Goal: Transaction & Acquisition: Subscribe to service/newsletter

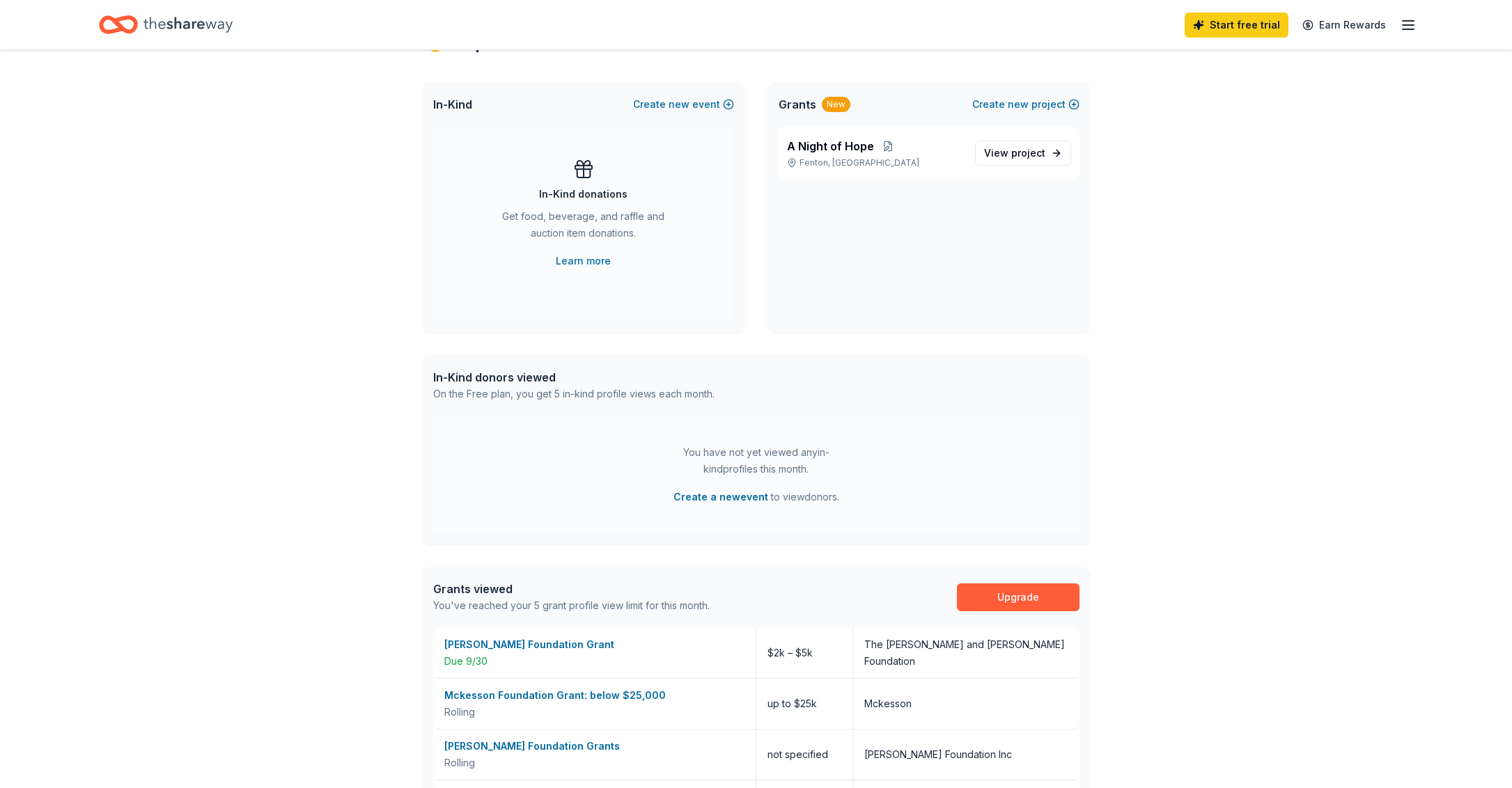
scroll to position [277, 0]
click at [675, 101] on span "new" at bounding box center [679, 102] width 21 height 16
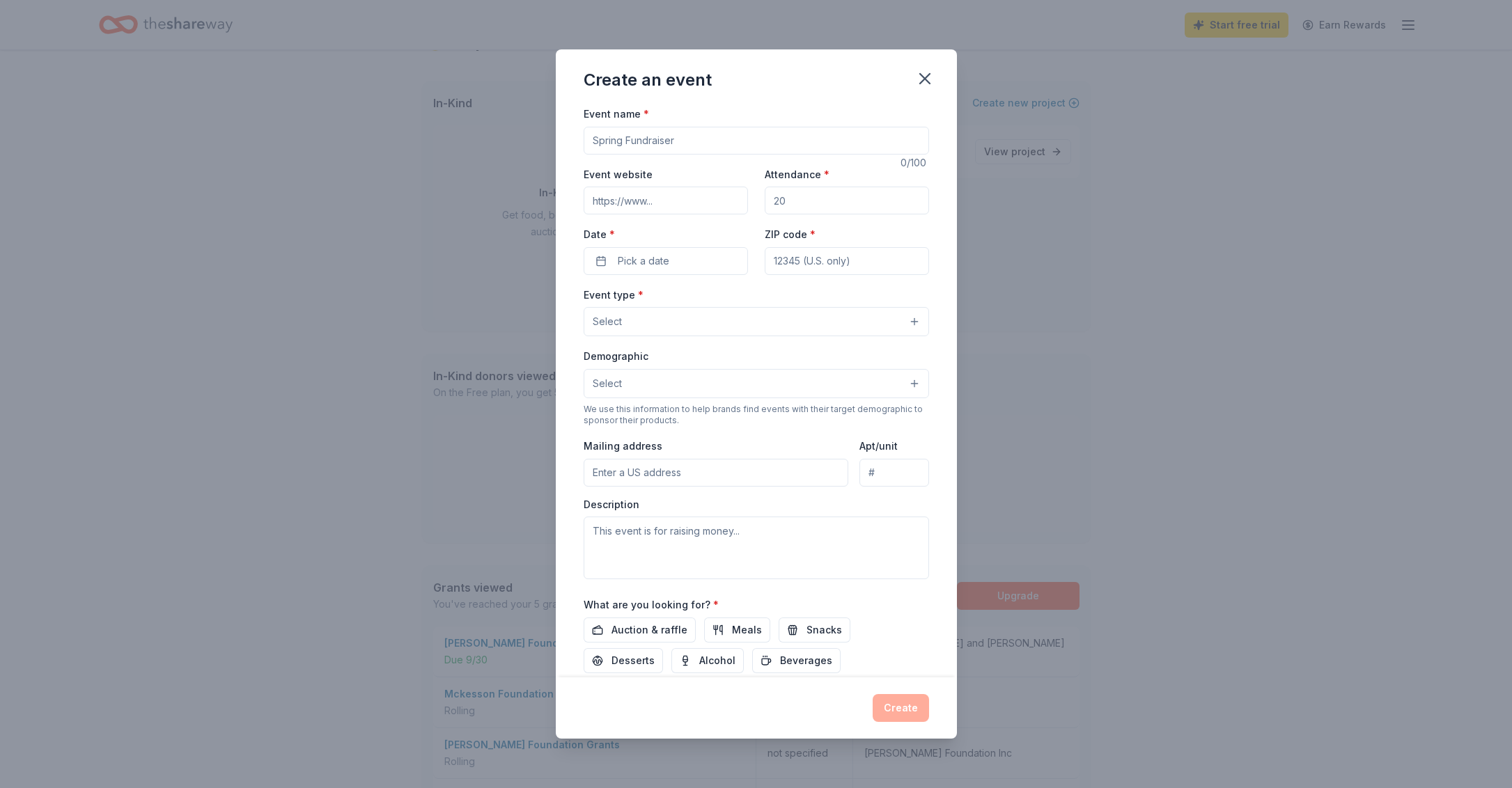
click at [611, 147] on input "Event name *" at bounding box center [757, 140] width 345 height 28
type input "A Night of Hope"
click at [611, 203] on input "Event website" at bounding box center [666, 201] width 164 height 28
click at [917, 84] on icon "button" at bounding box center [924, 78] width 19 height 19
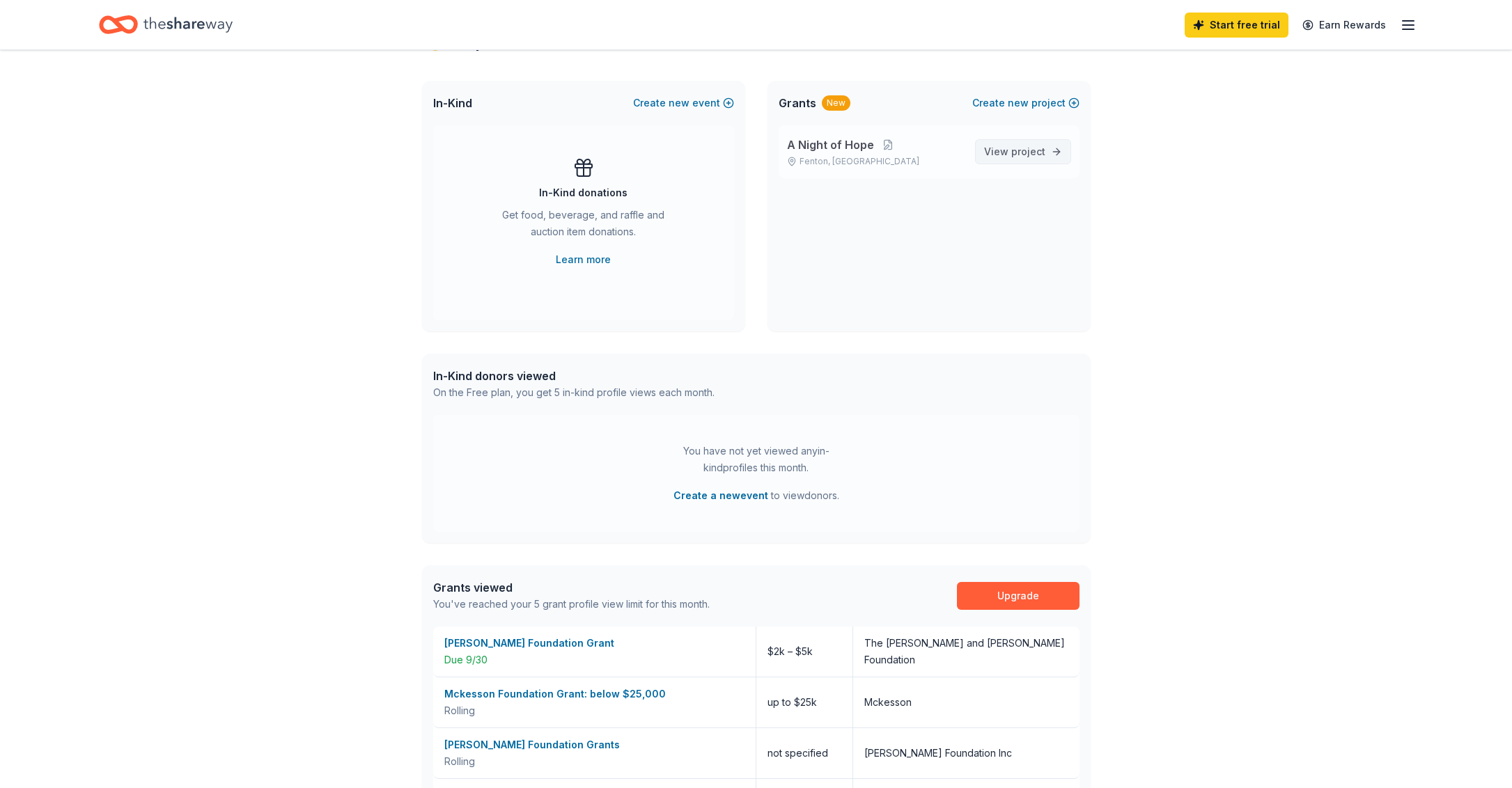
click at [1006, 150] on span "View project" at bounding box center [1015, 151] width 62 height 16
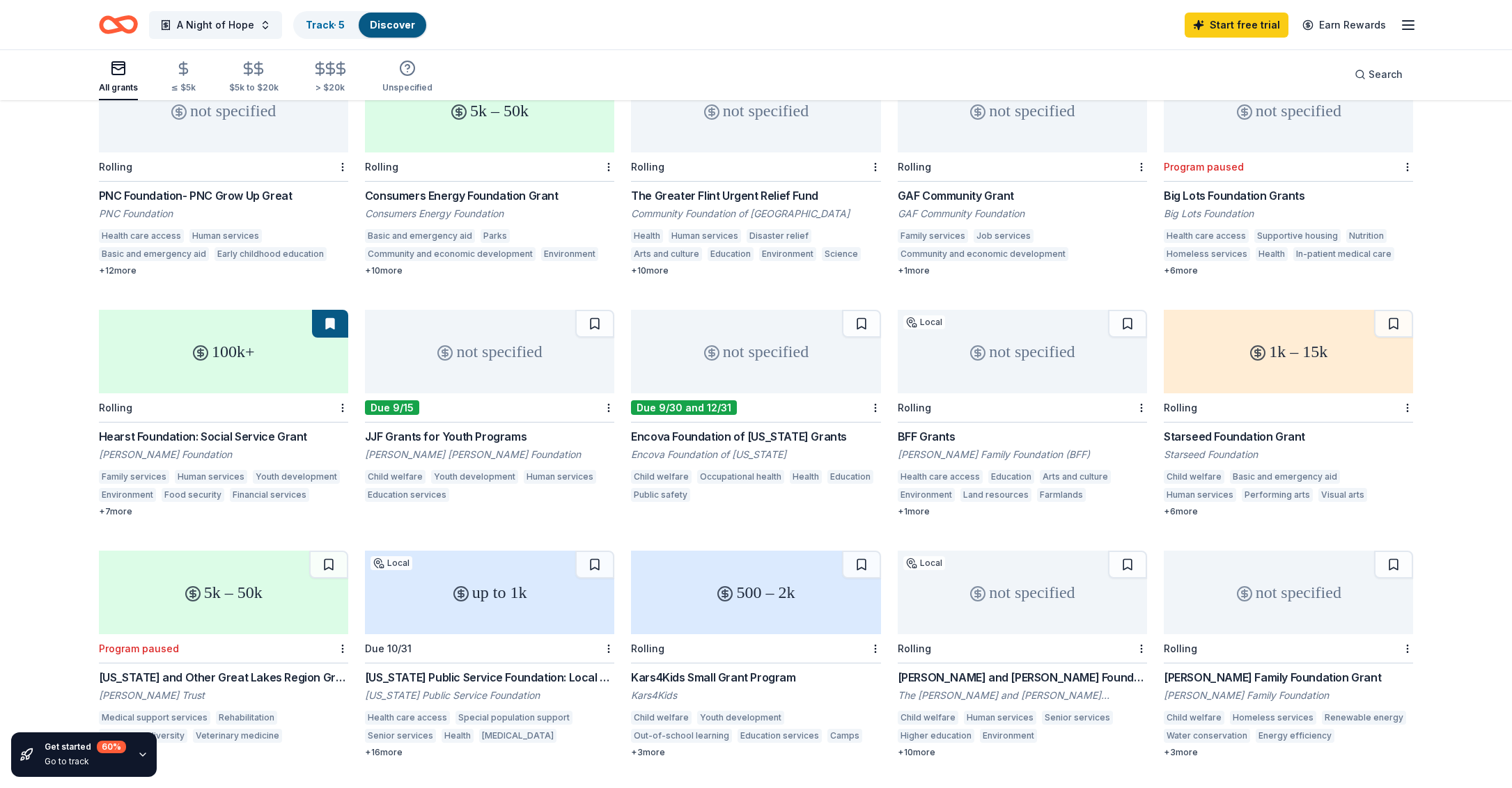
scroll to position [178, 0]
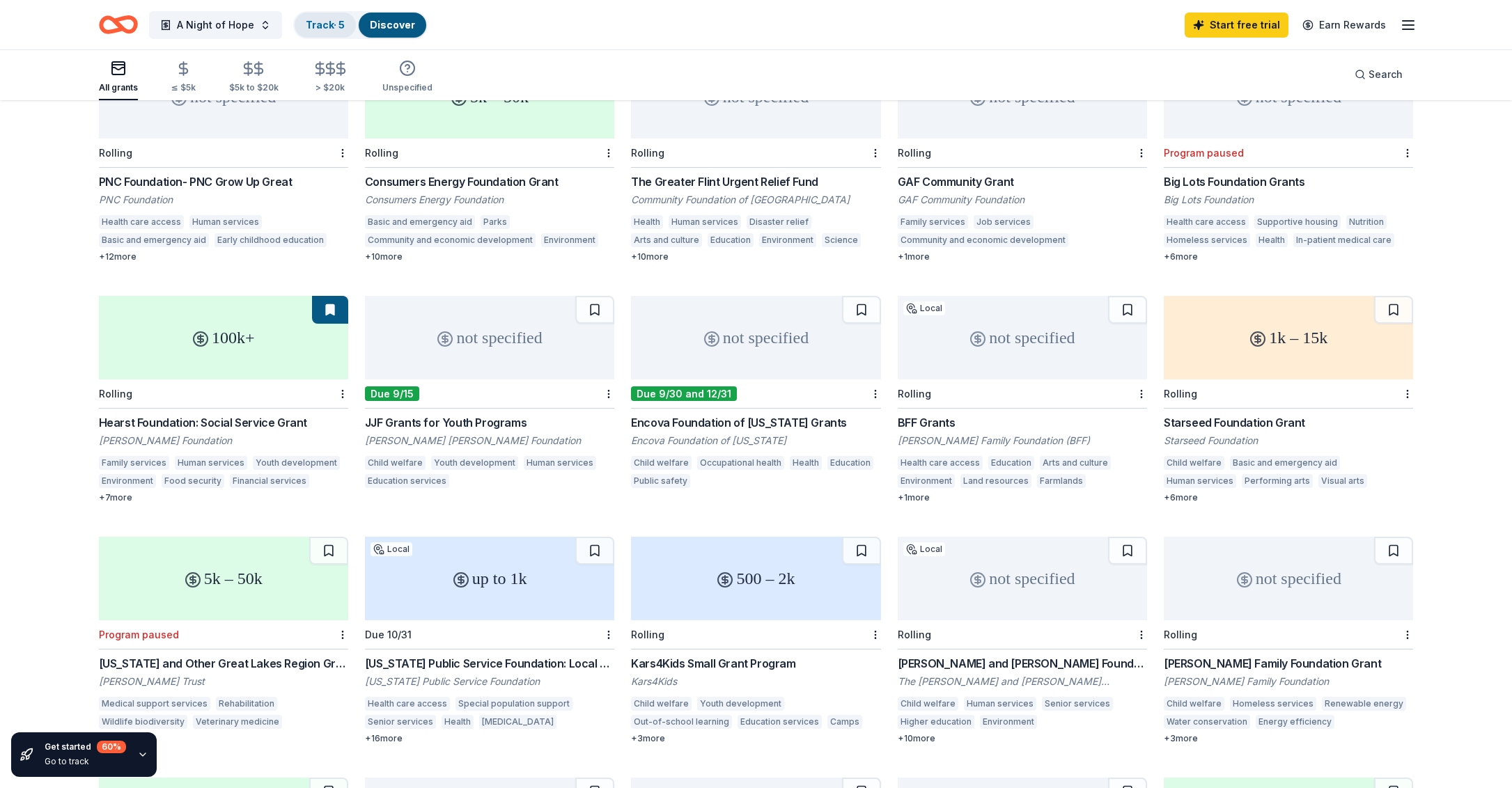
click at [322, 27] on link "Track · 5" at bounding box center [325, 24] width 39 height 12
click at [331, 29] on div "Track · 5" at bounding box center [325, 24] width 62 height 25
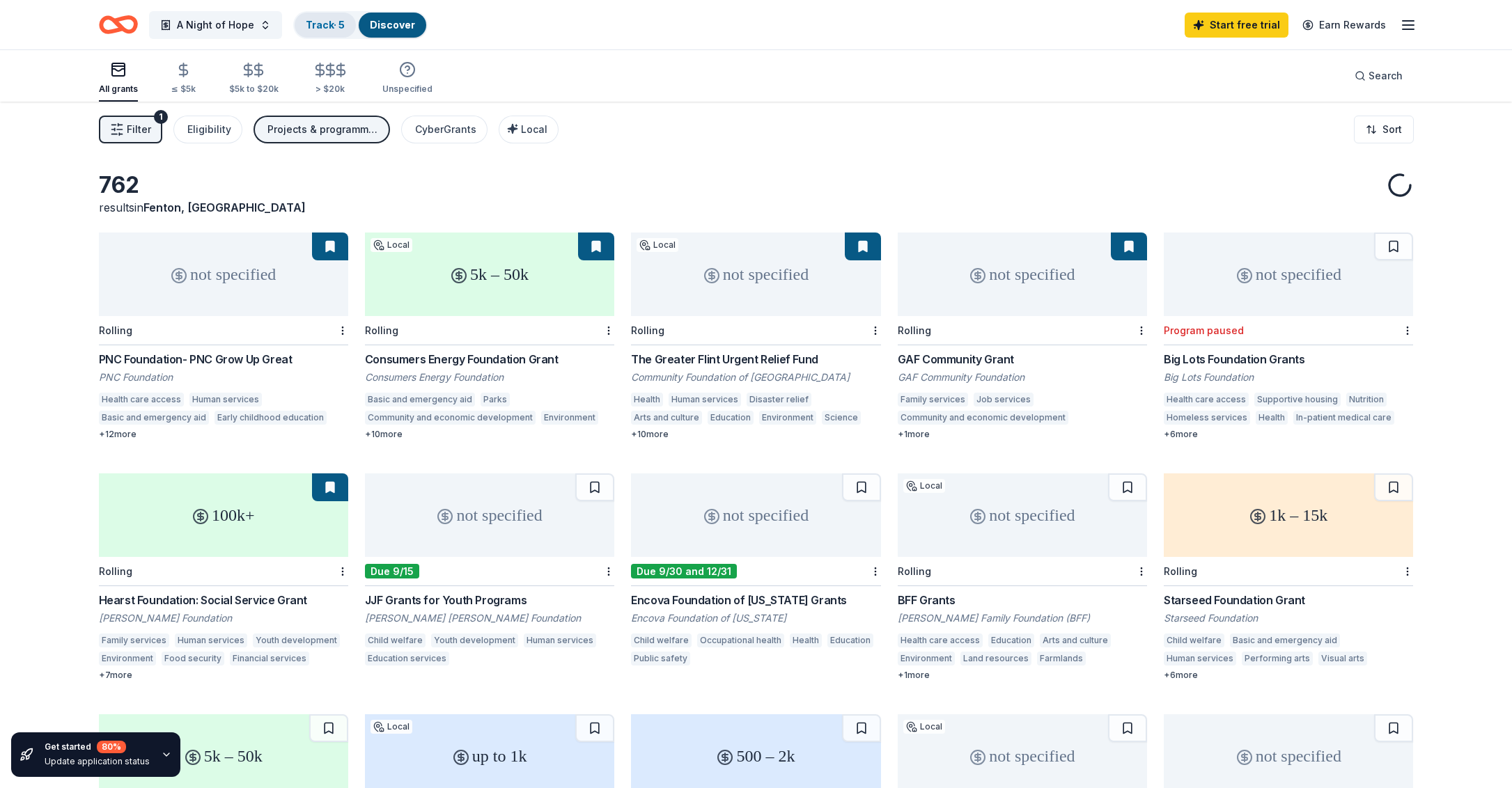
click at [317, 34] on div "Track · 5" at bounding box center [325, 24] width 62 height 25
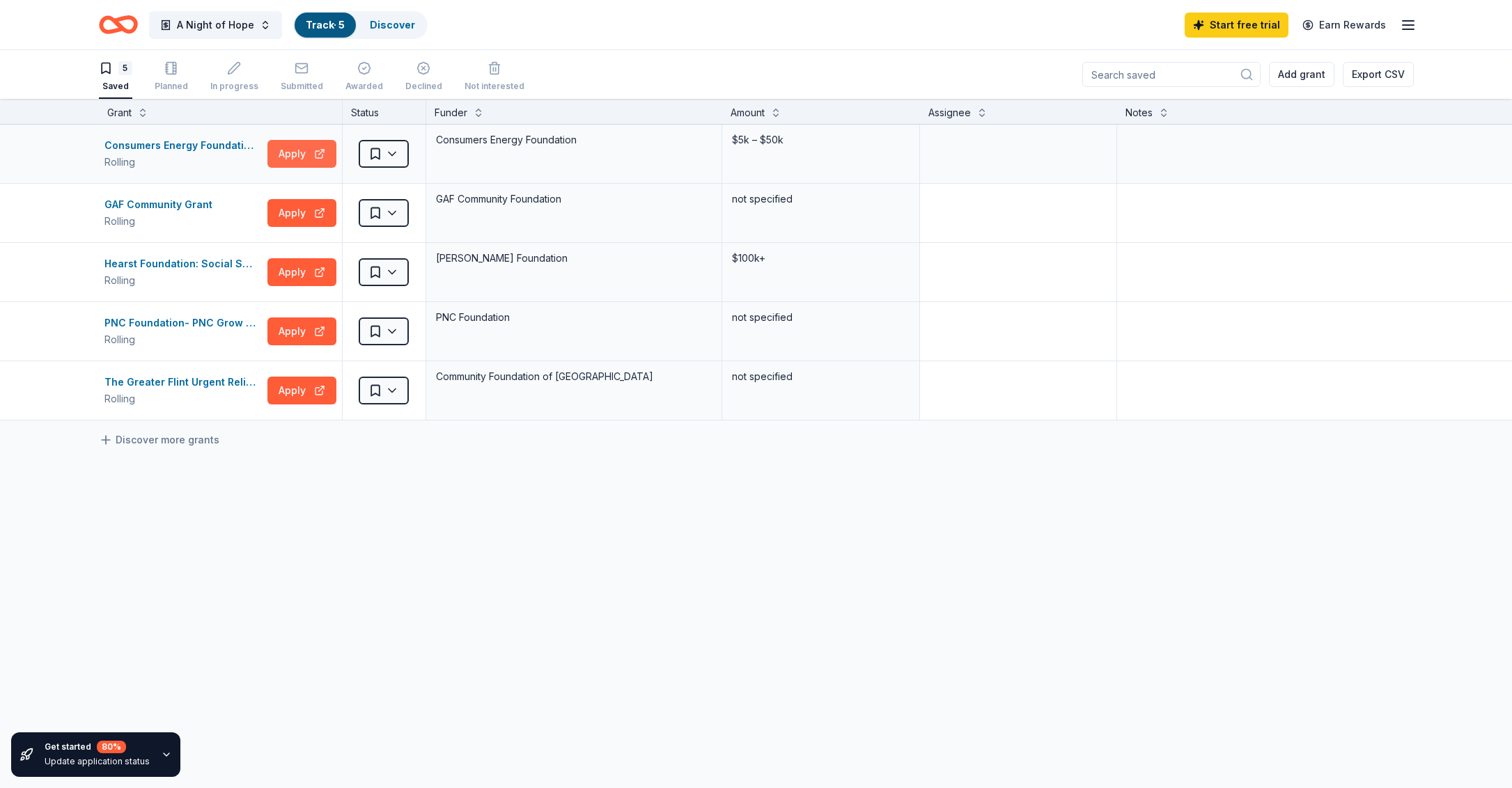
click at [305, 155] on button "Apply" at bounding box center [302, 153] width 69 height 28
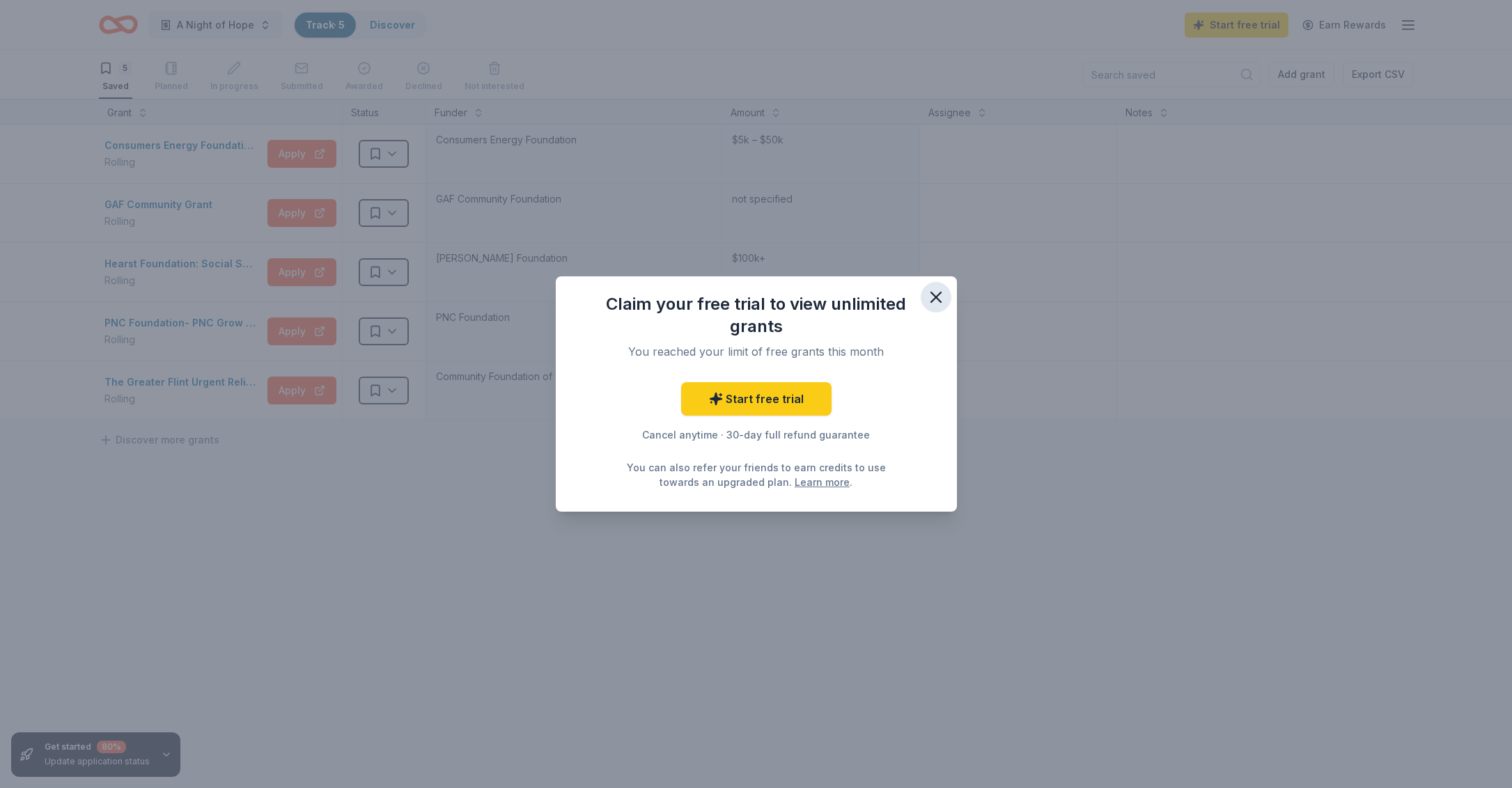
click at [942, 299] on icon "button" at bounding box center [936, 297] width 19 height 19
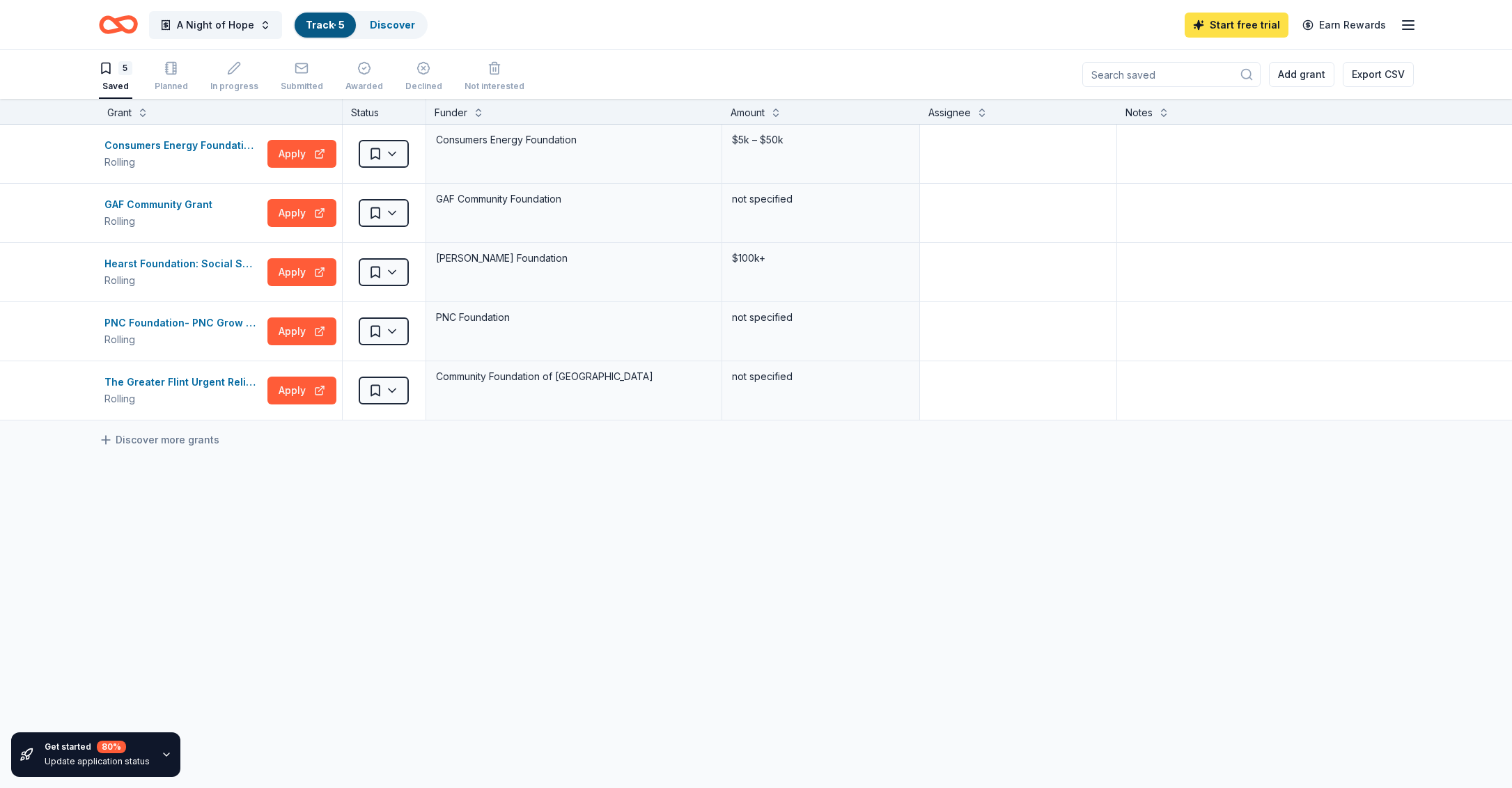
click at [1219, 30] on link "Start free trial" at bounding box center [1237, 24] width 104 height 25
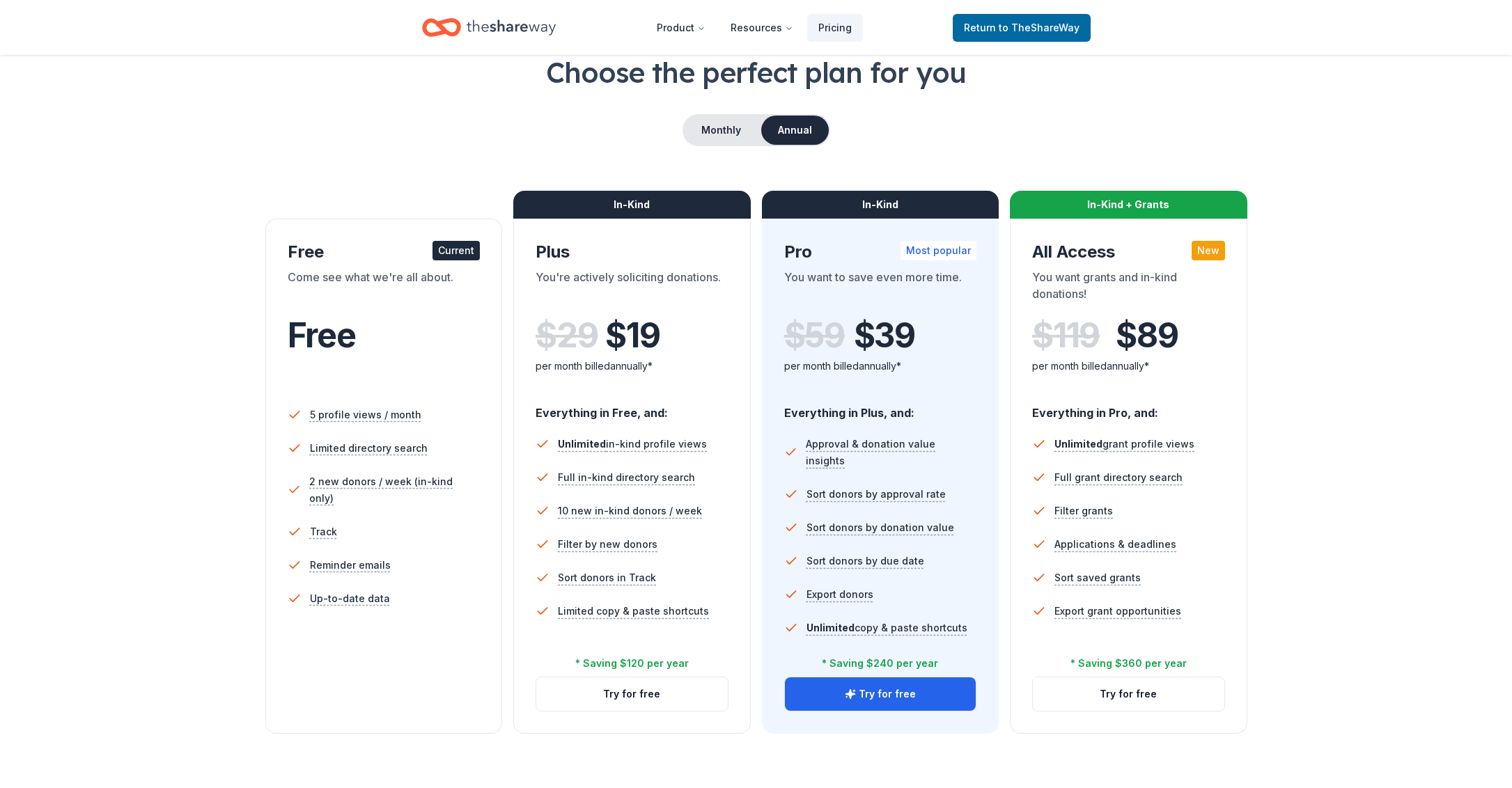
scroll to position [82, 0]
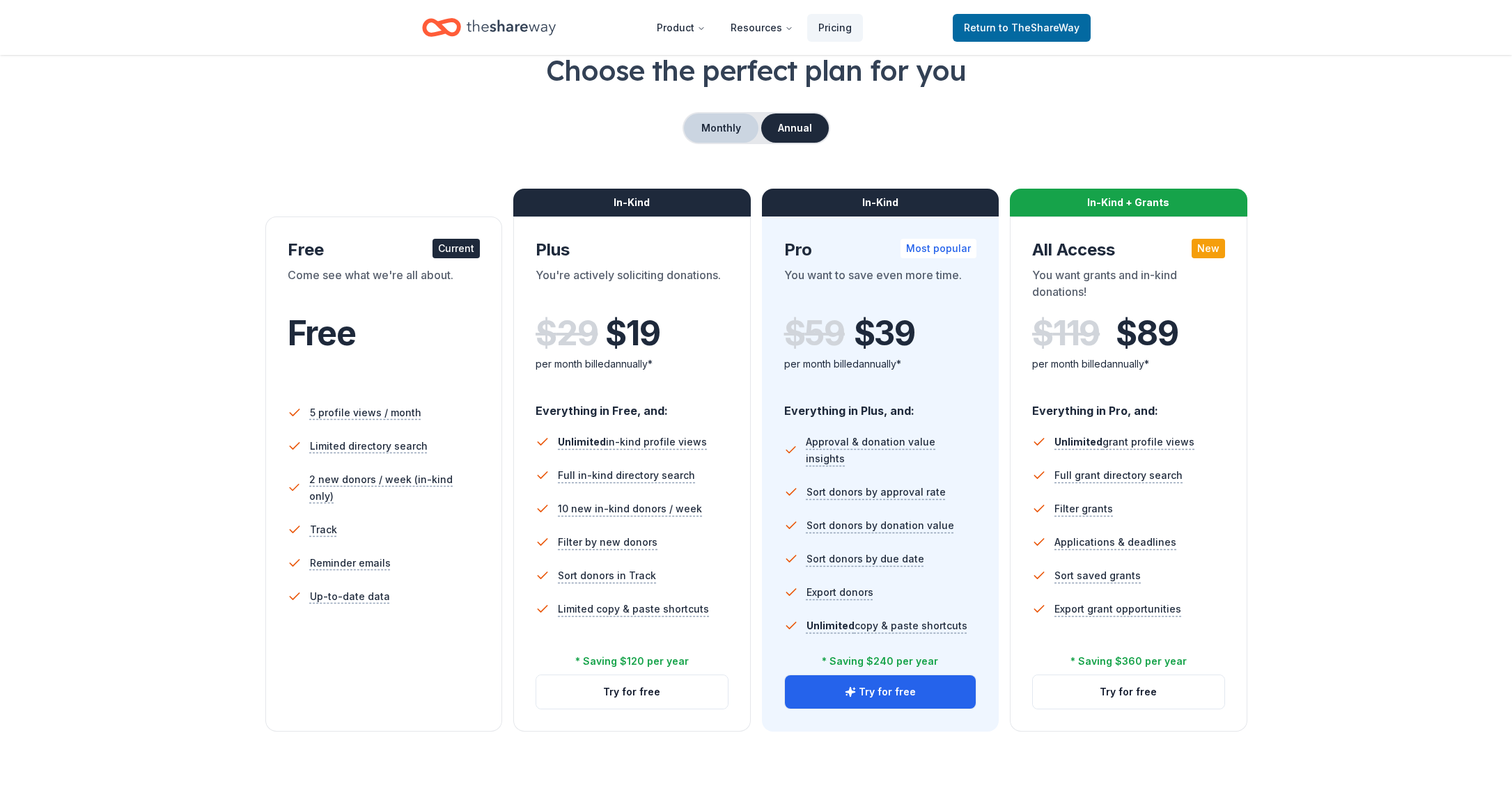
click at [715, 137] on button "Monthly" at bounding box center [722, 128] width 75 height 29
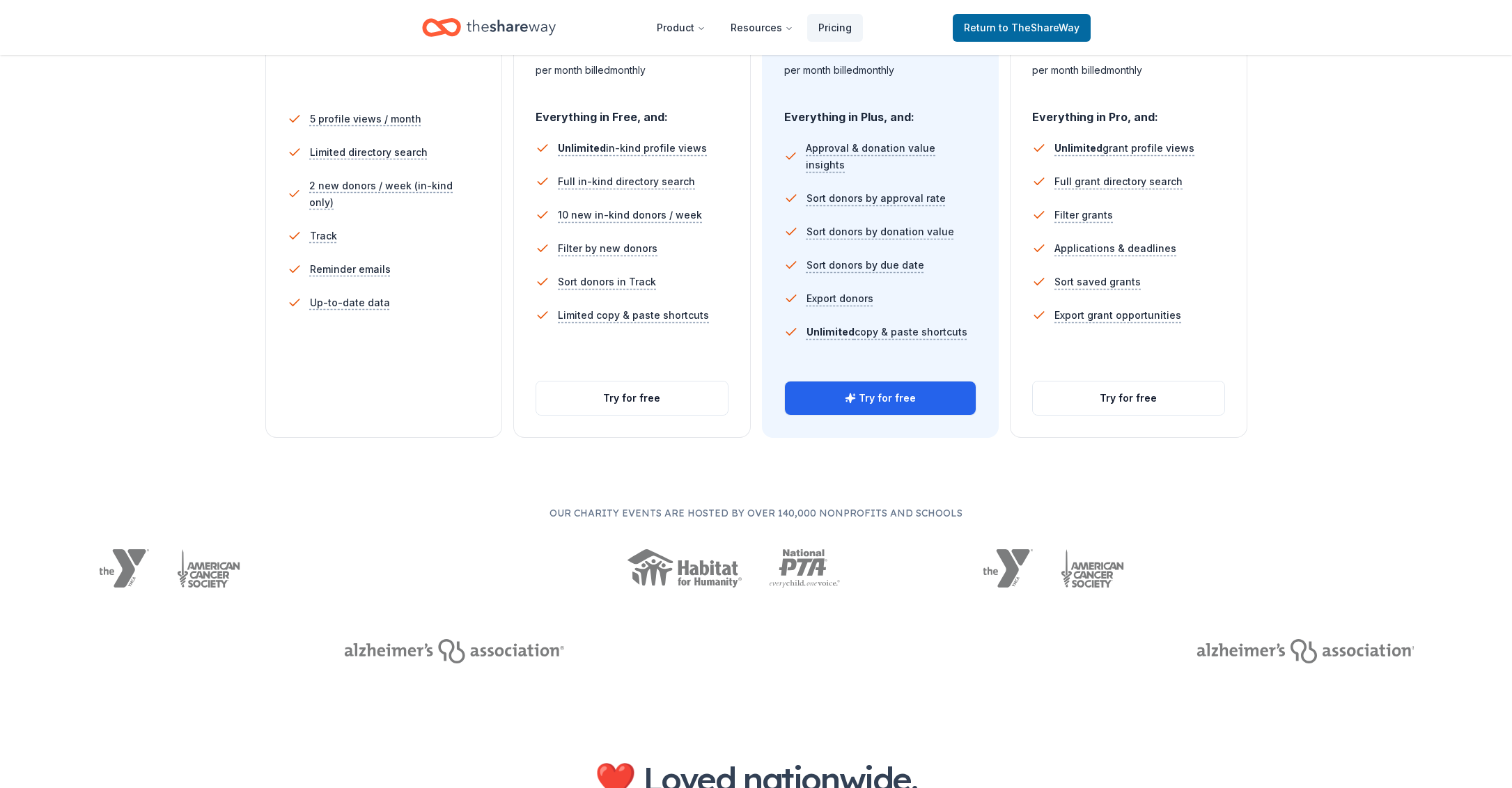
scroll to position [378, 0]
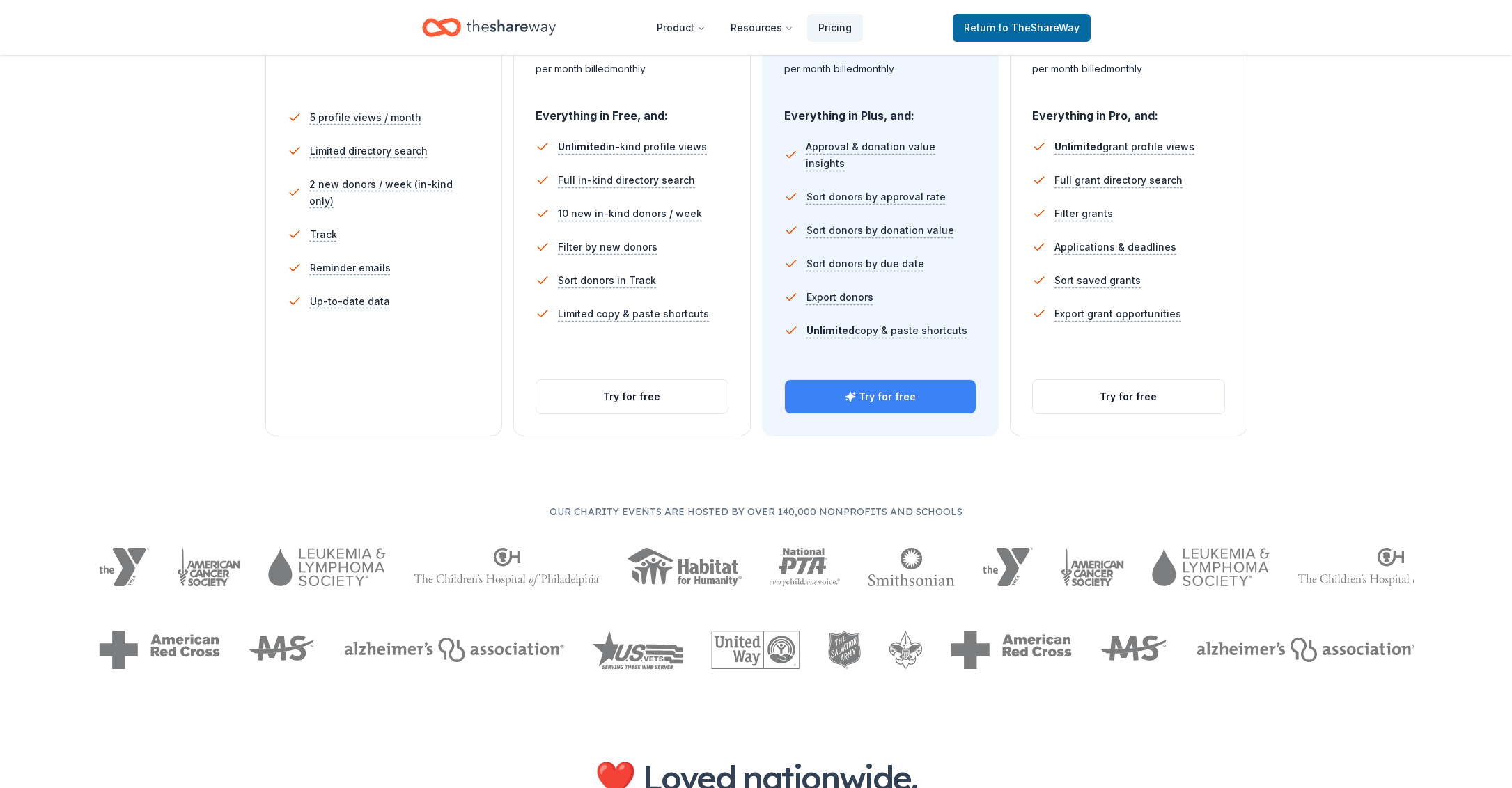
click at [863, 406] on button "Try for free" at bounding box center [881, 397] width 191 height 34
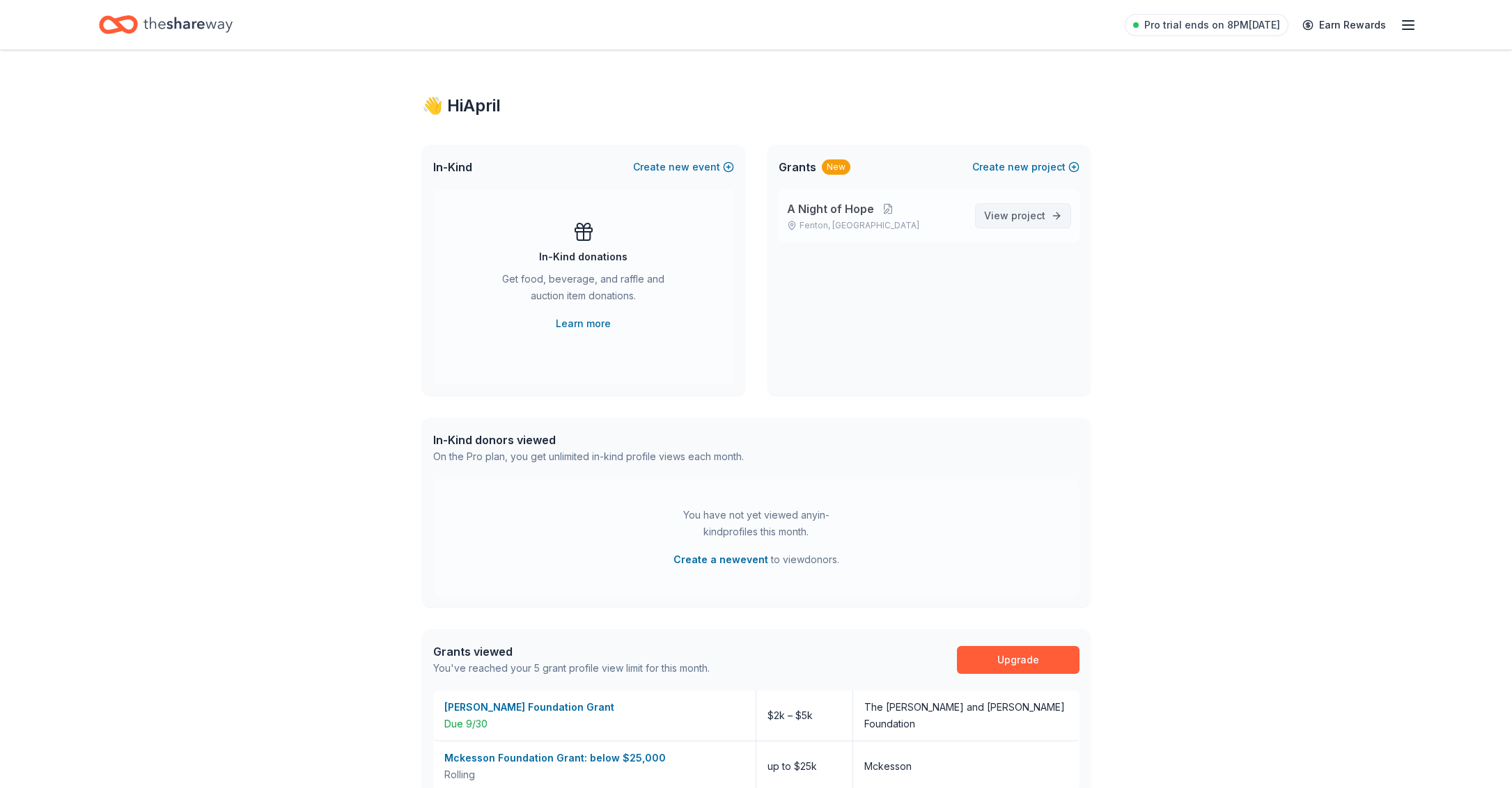
click at [1031, 216] on span "project" at bounding box center [1029, 216] width 34 height 12
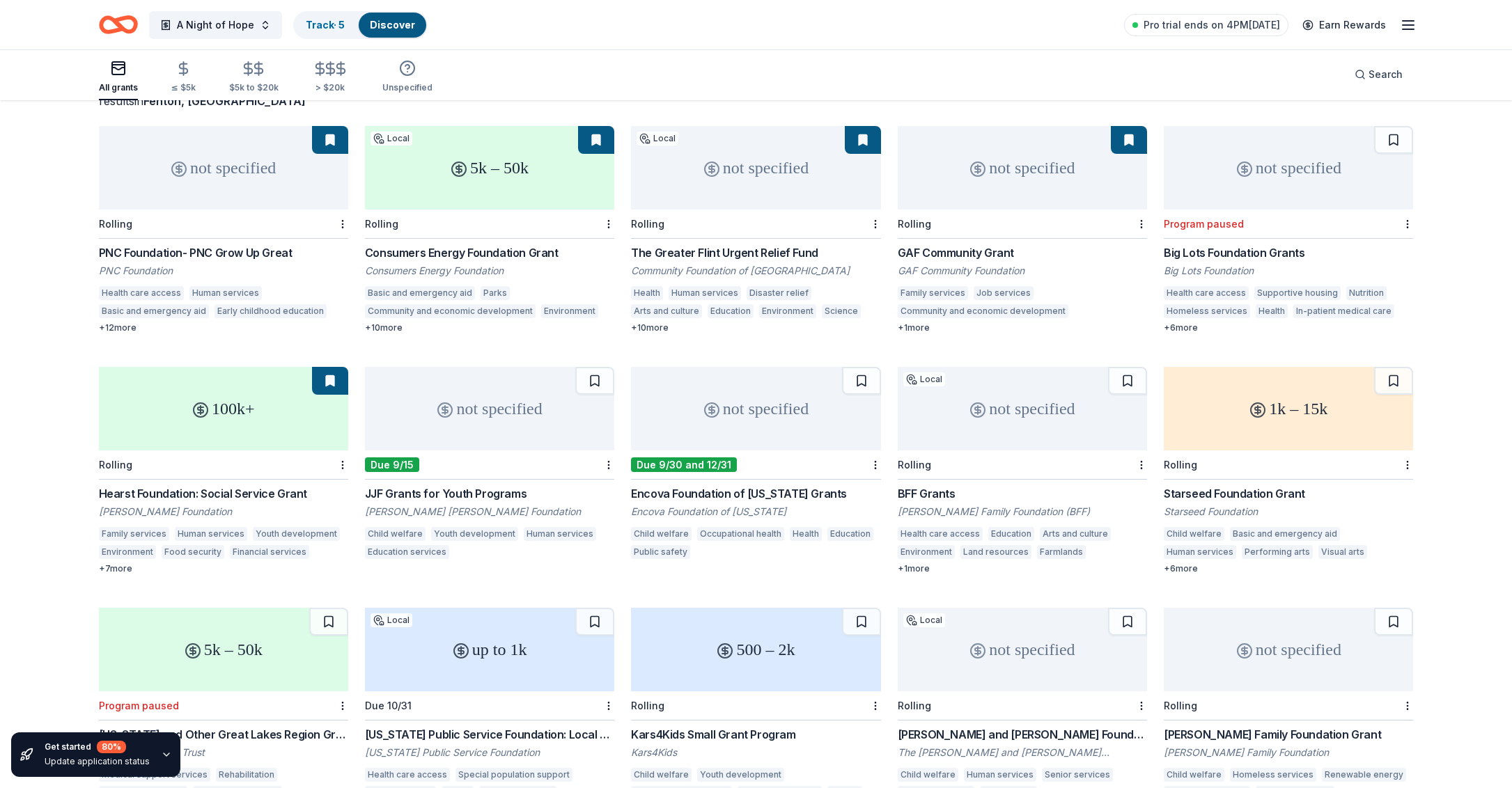
scroll to position [109, 0]
click at [512, 168] on div "5k – 50k" at bounding box center [489, 165] width 249 height 84
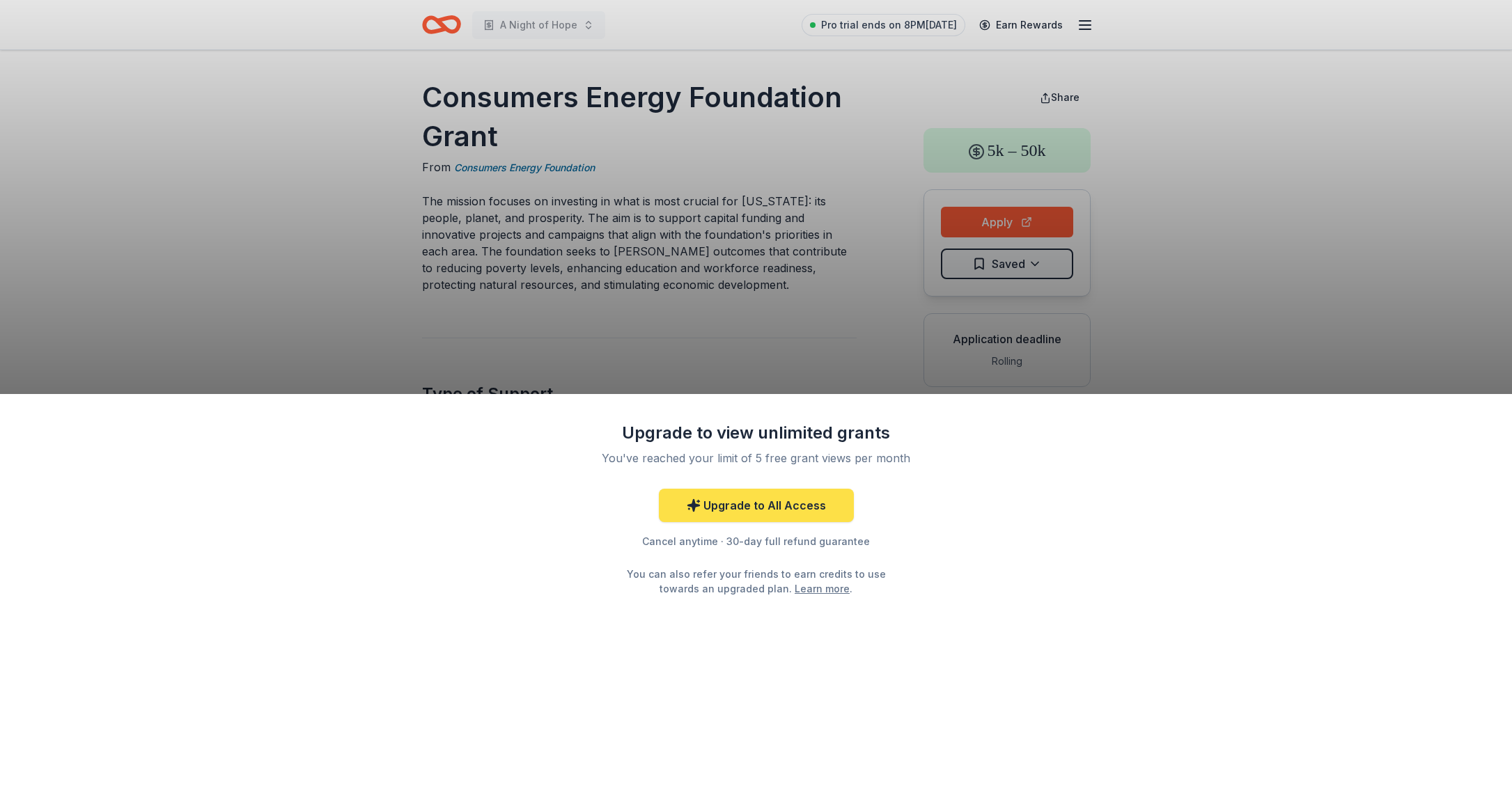
click at [740, 511] on link "Upgrade to All Access" at bounding box center [757, 505] width 195 height 34
click at [766, 509] on link "Upgrade to All Access" at bounding box center [757, 505] width 195 height 34
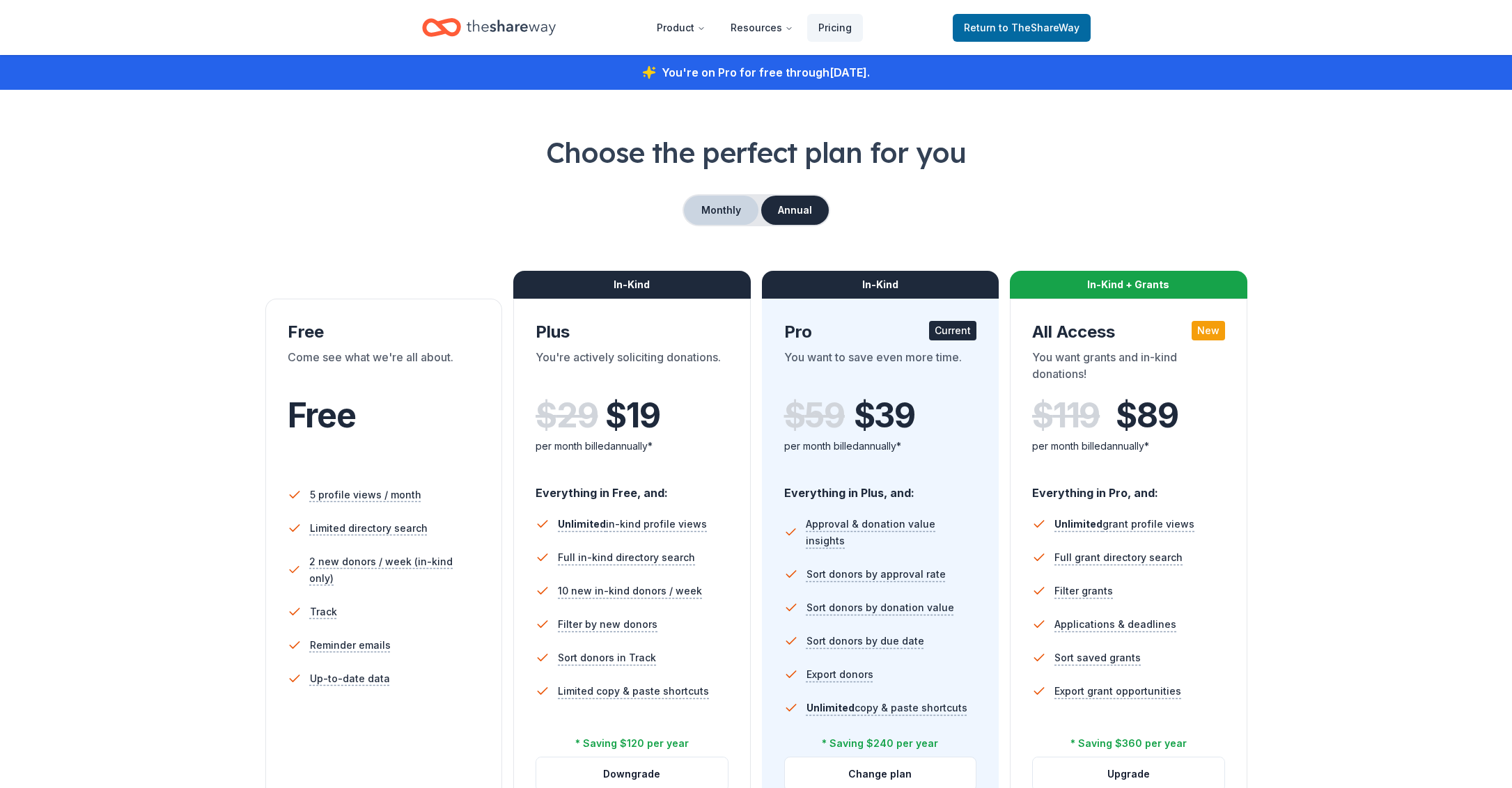
click at [717, 208] on button "Monthly" at bounding box center [722, 210] width 75 height 29
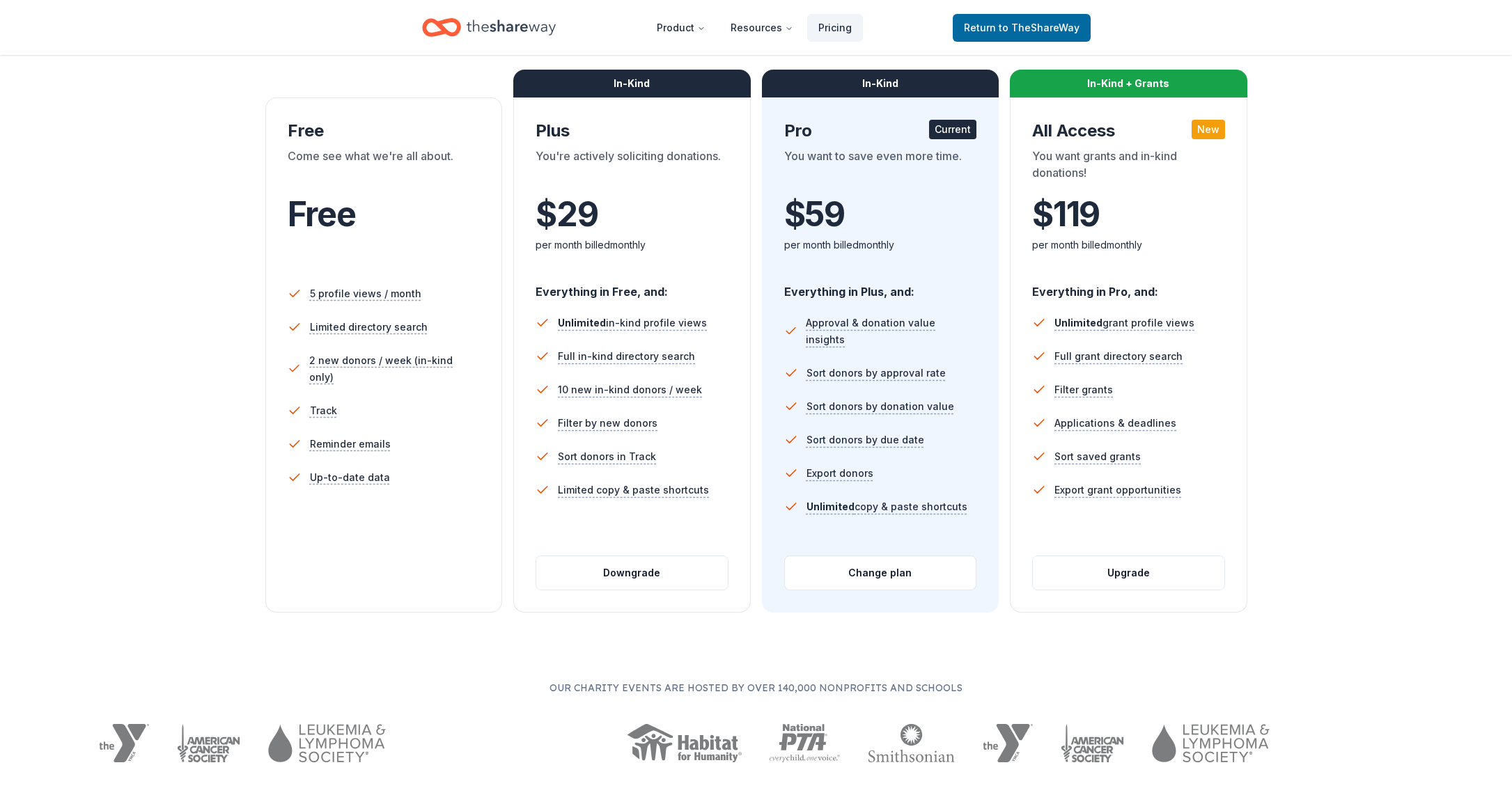
scroll to position [219, 0]
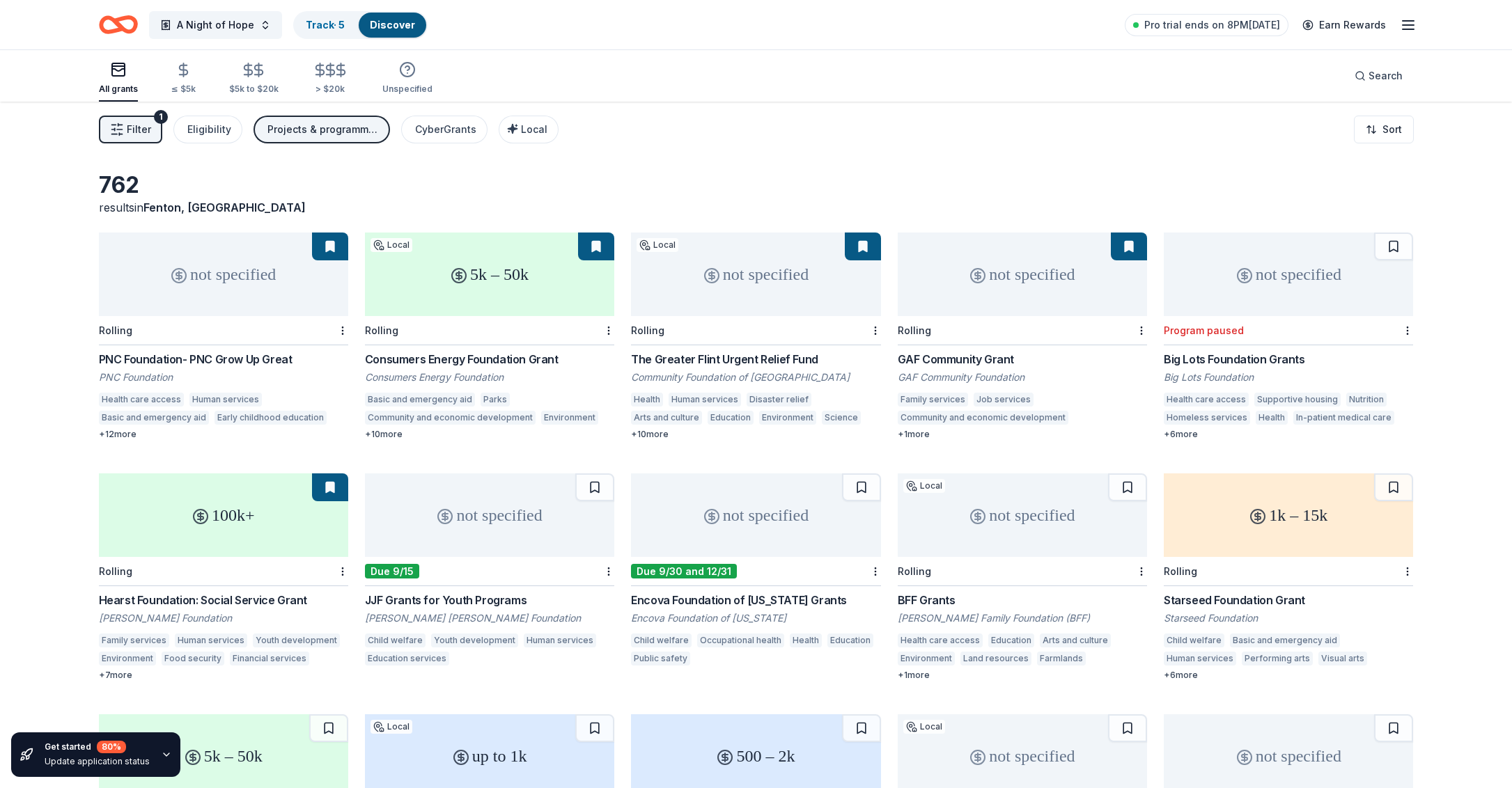
click at [469, 297] on div "5k – 50k" at bounding box center [489, 274] width 249 height 84
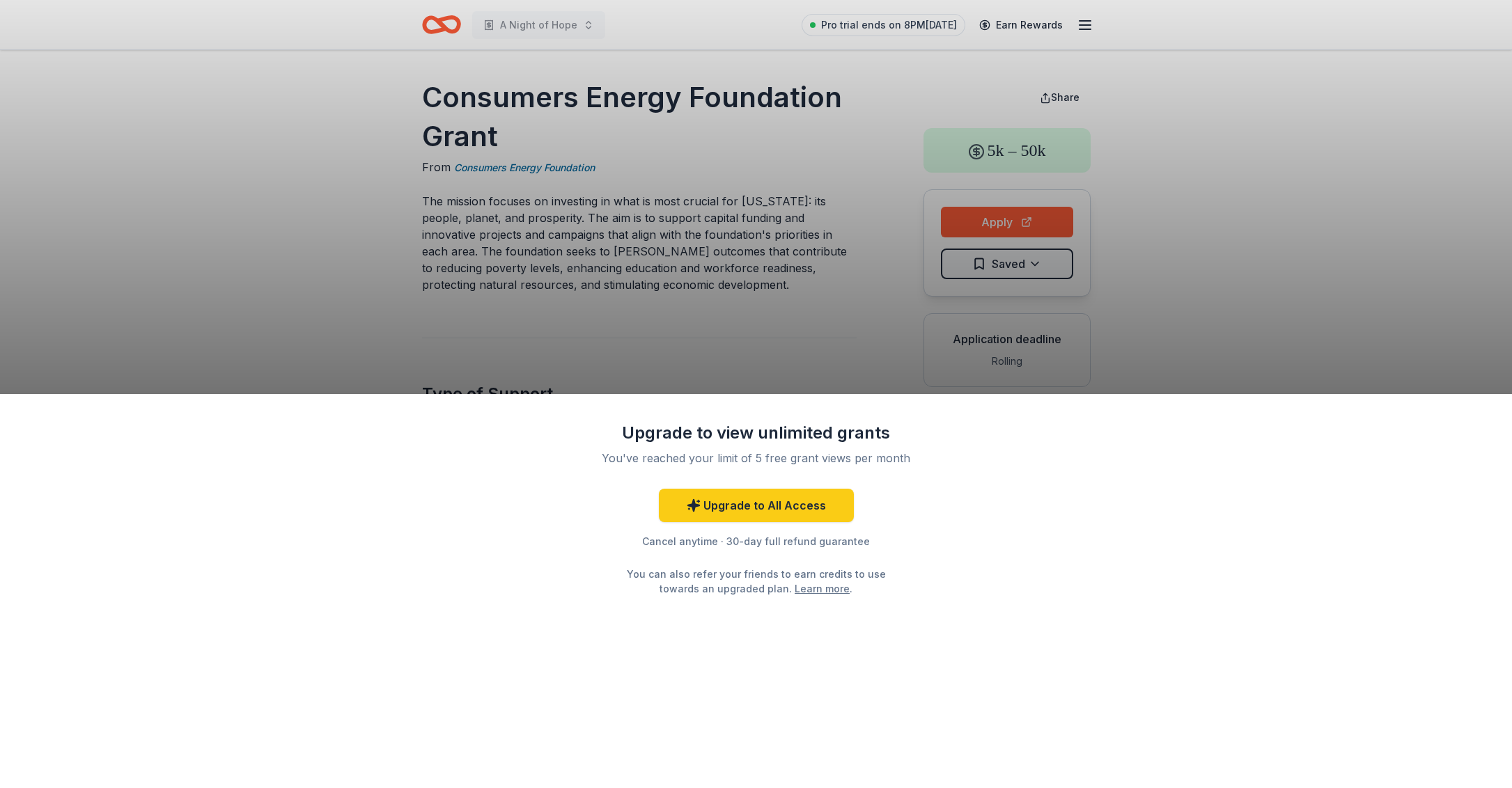
click at [997, 224] on div "Upgrade to view unlimited grants You've reached your limit of 5 free grant view…" at bounding box center [756, 394] width 1512 height 788
click at [1179, 317] on div "Upgrade to view unlimited grants You've reached your limit of 5 free grant view…" at bounding box center [756, 394] width 1512 height 788
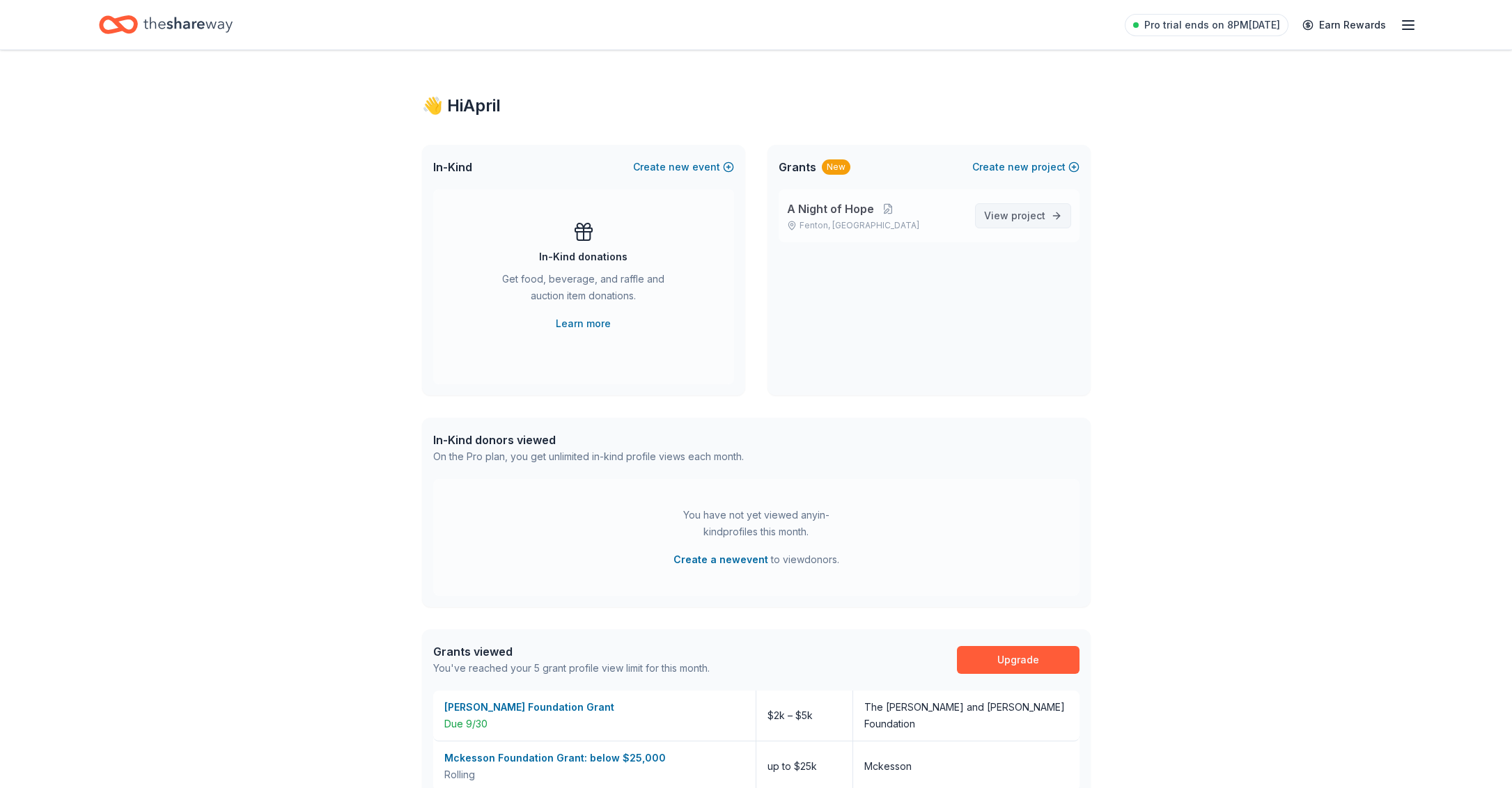
click at [1022, 224] on span "View project" at bounding box center [1015, 216] width 62 height 16
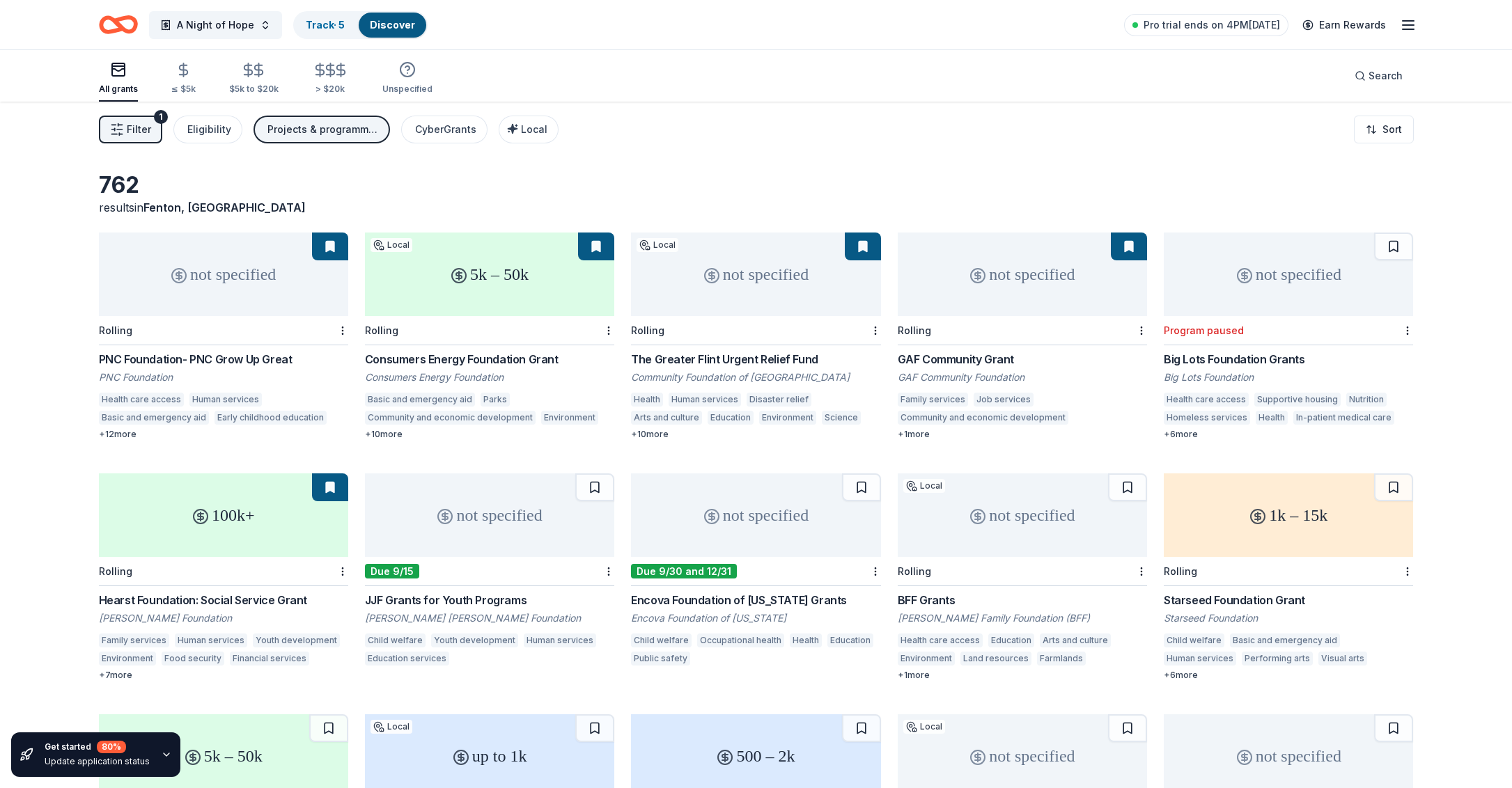
click at [466, 289] on div "5k – 50k" at bounding box center [489, 274] width 249 height 84
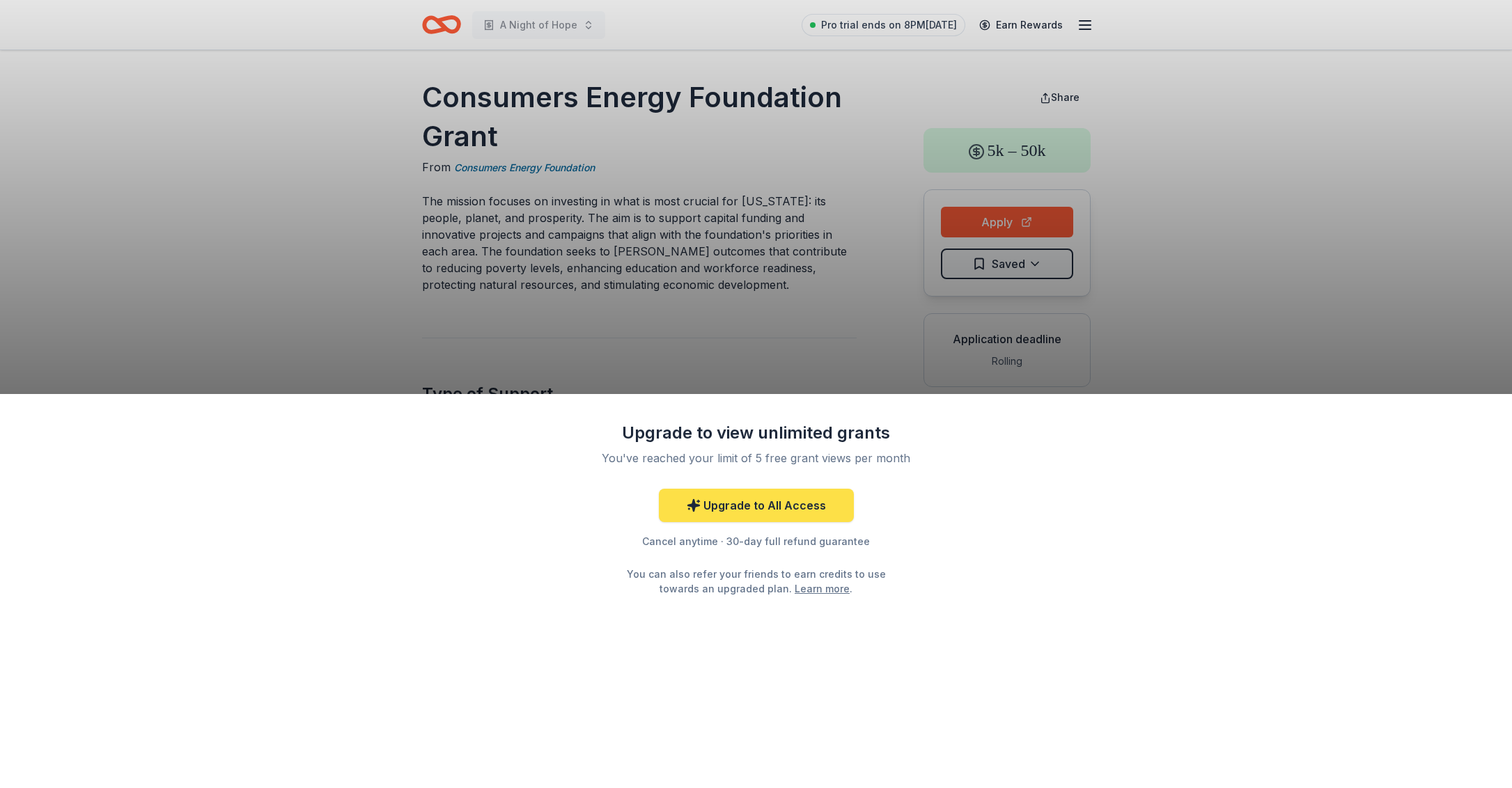
click at [765, 514] on link "Upgrade to All Access" at bounding box center [757, 505] width 195 height 34
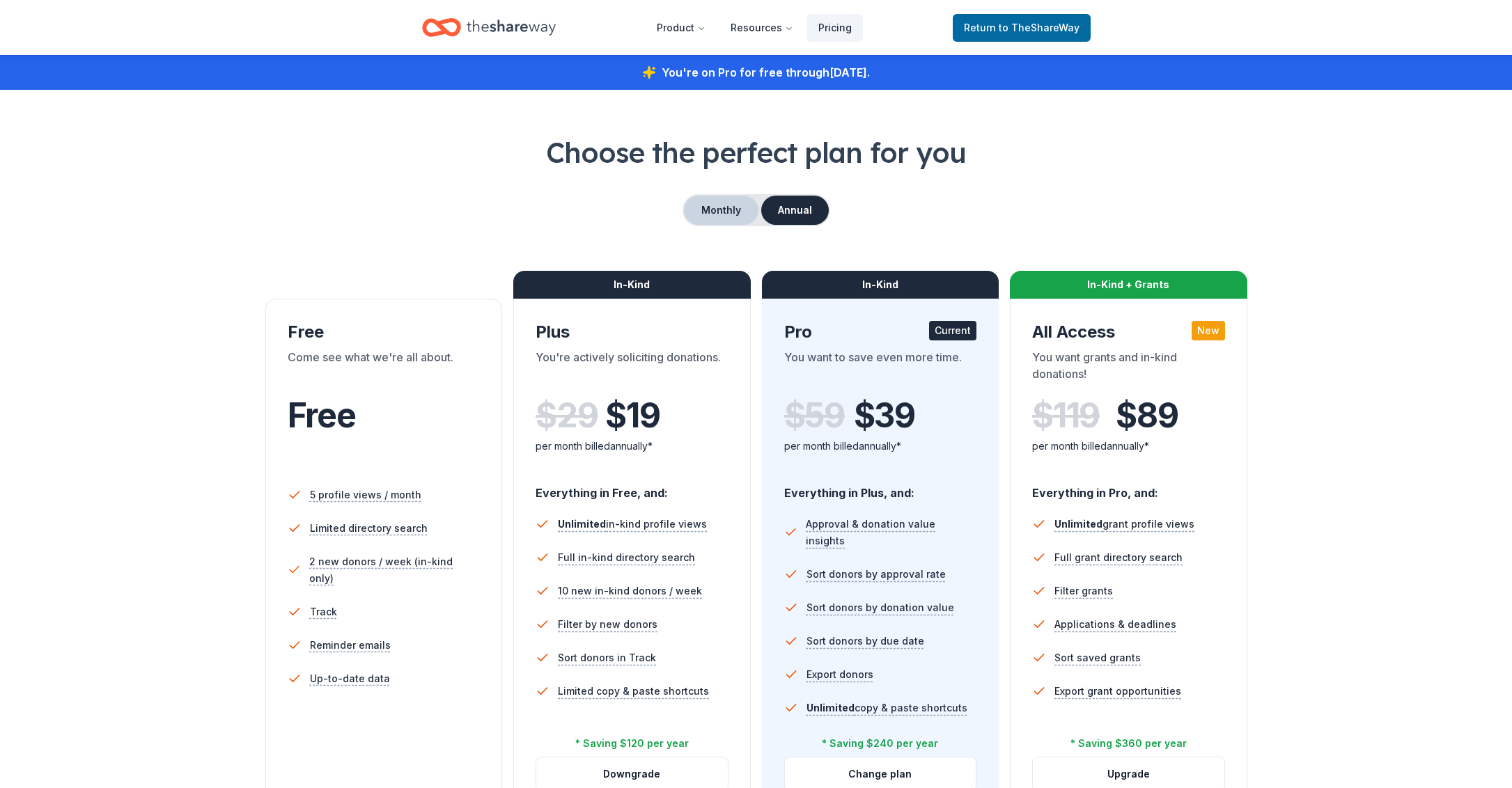
click at [718, 214] on button "Monthly" at bounding box center [722, 210] width 75 height 29
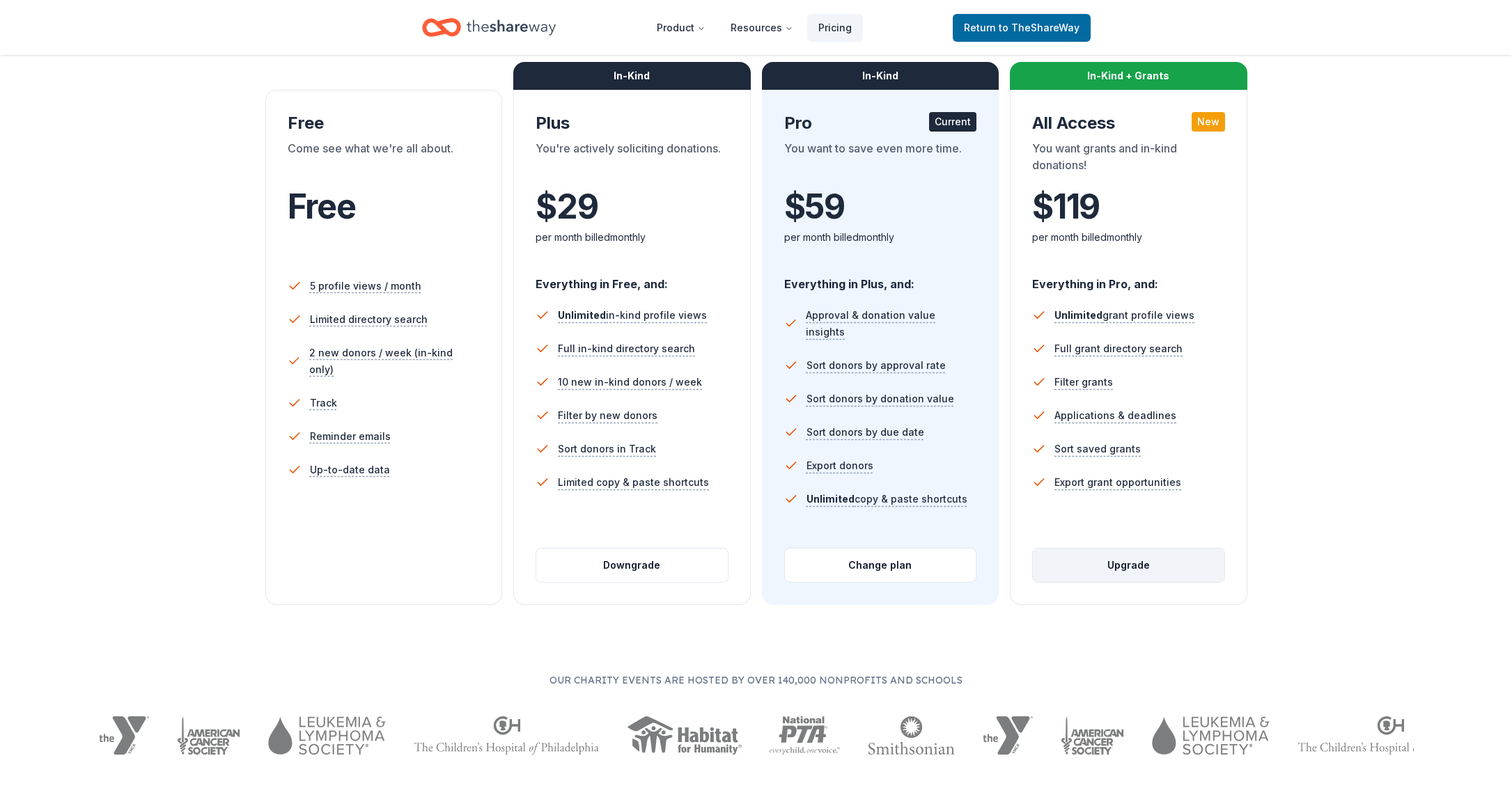
scroll to position [211, 0]
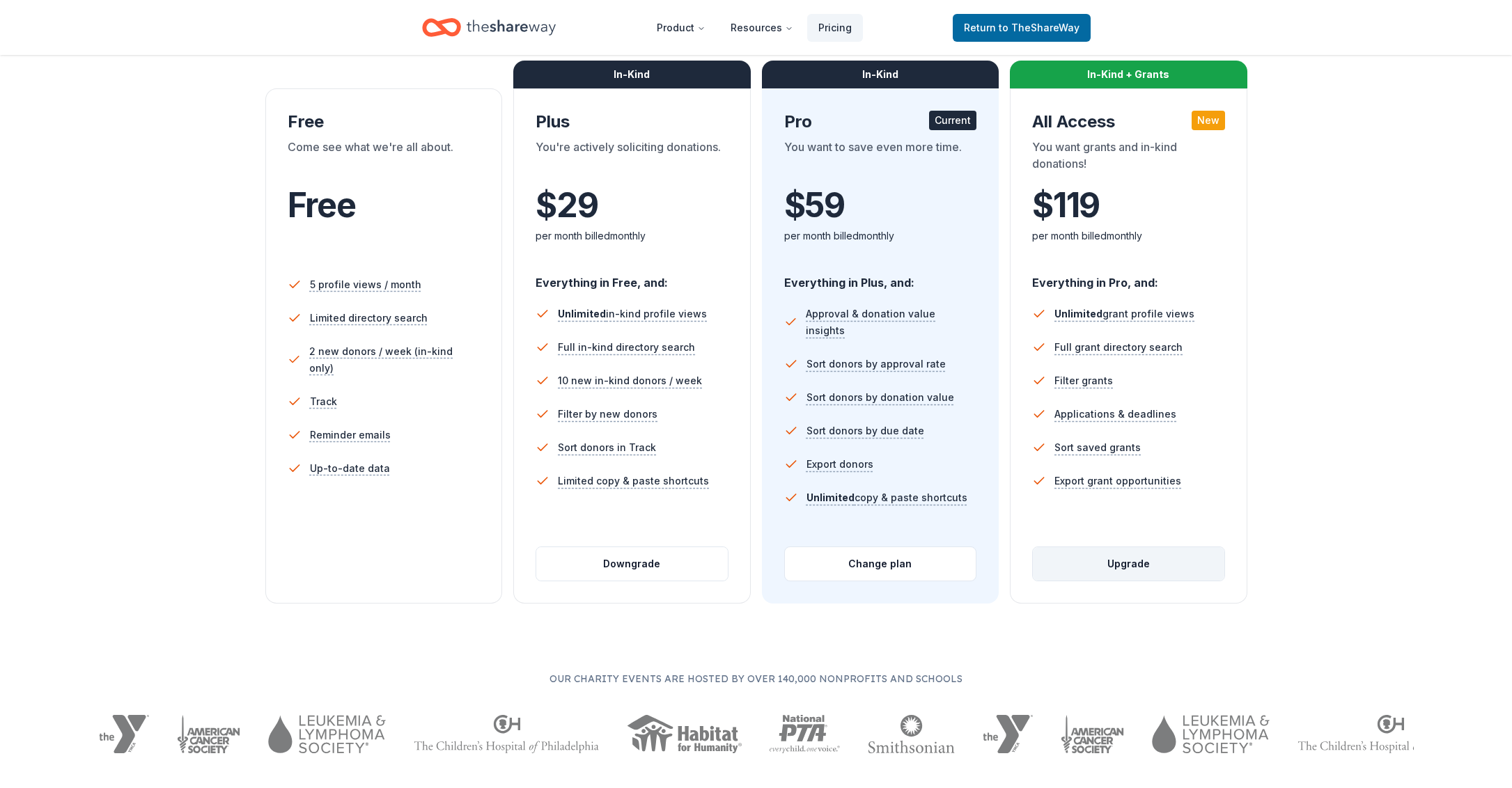
click at [1109, 570] on button "Upgrade" at bounding box center [1129, 564] width 191 height 34
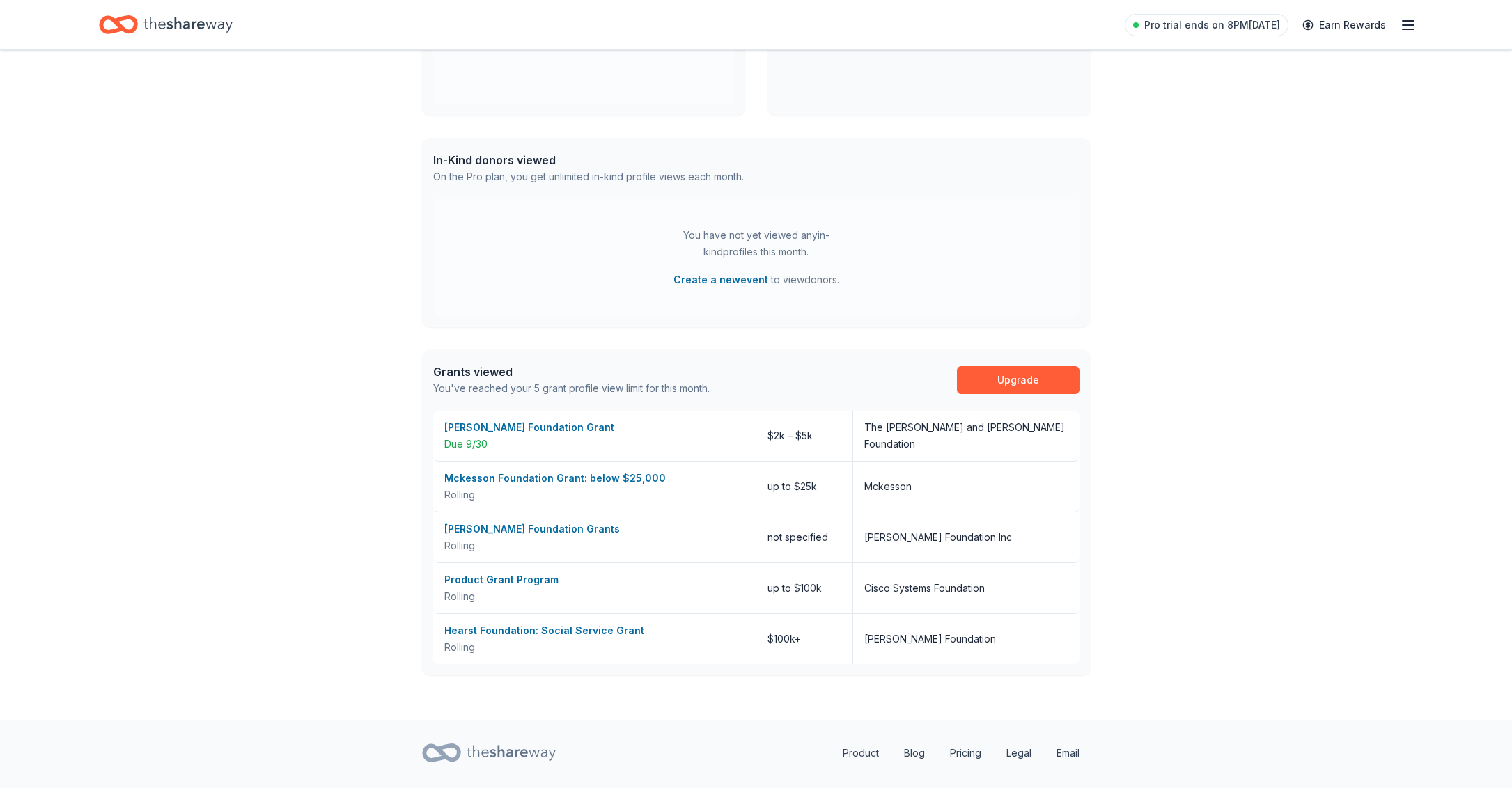
scroll to position [312, 0]
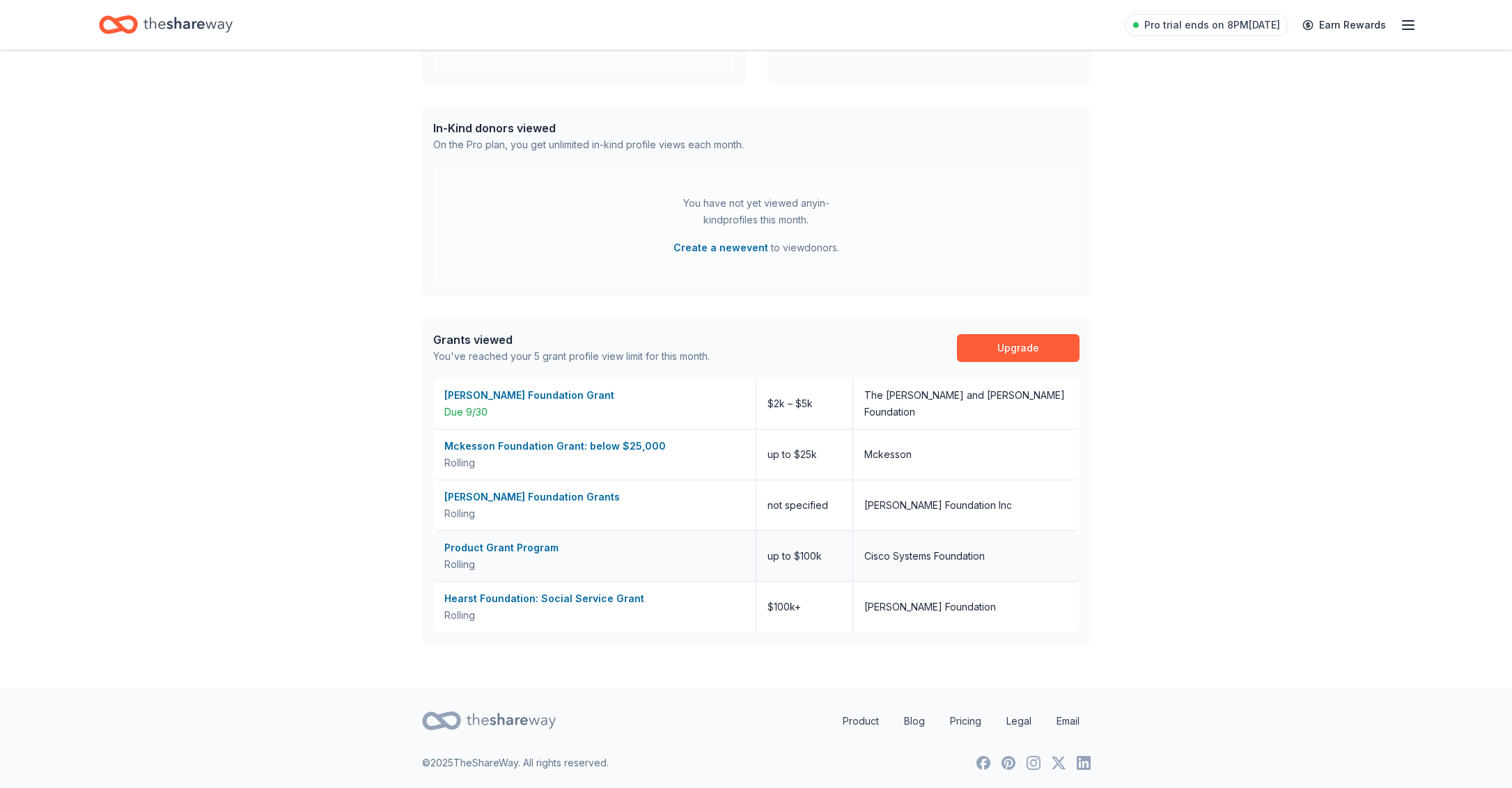
click at [507, 549] on div "Product Grant Program" at bounding box center [594, 547] width 300 height 16
click at [522, 601] on div "Hearst Foundation: Social Service Grant" at bounding box center [594, 598] width 300 height 16
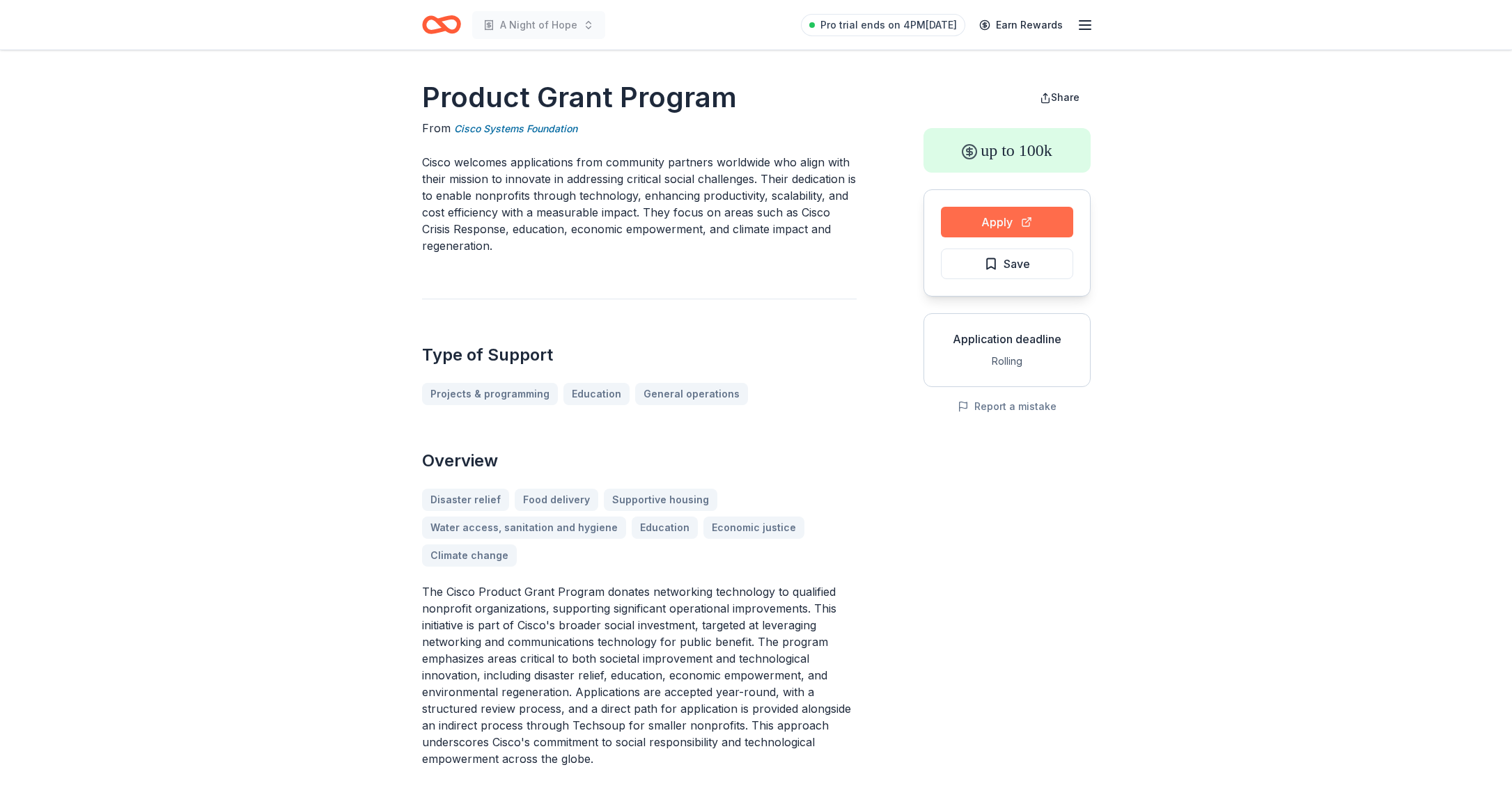
click at [989, 220] on button "Apply" at bounding box center [1007, 222] width 133 height 31
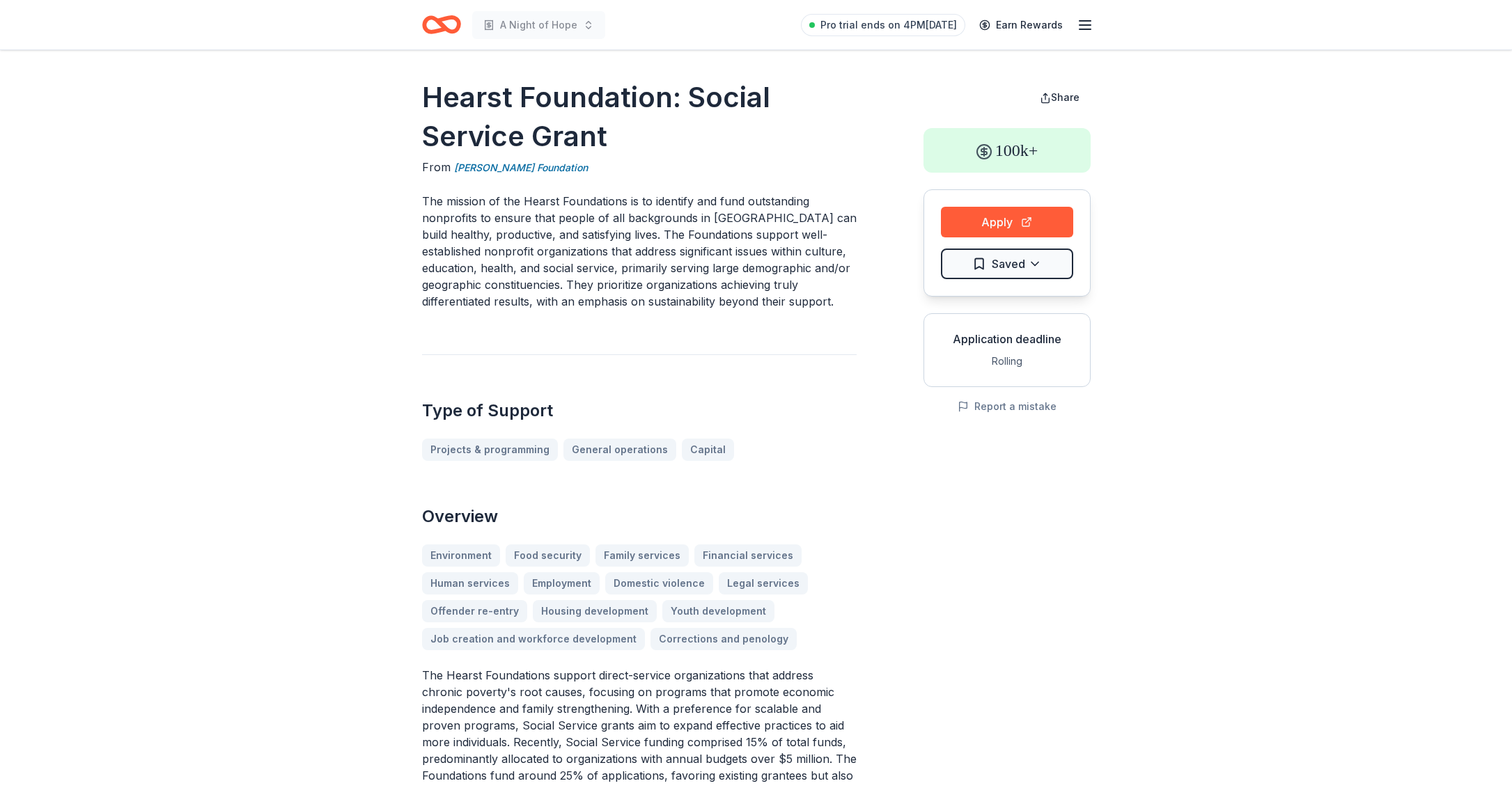
click at [945, 316] on div "Application deadline Rolling" at bounding box center [1007, 350] width 167 height 74
